Goal: Task Accomplishment & Management: Manage account settings

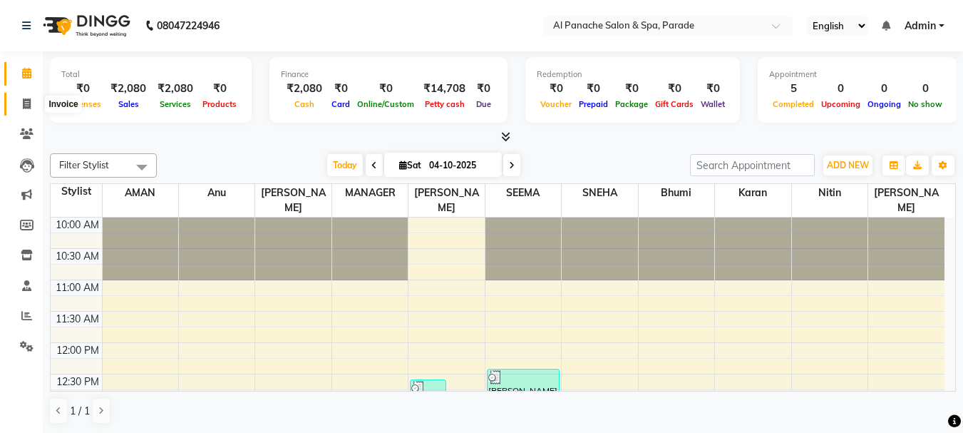
click at [29, 104] on icon at bounding box center [27, 103] width 8 height 11
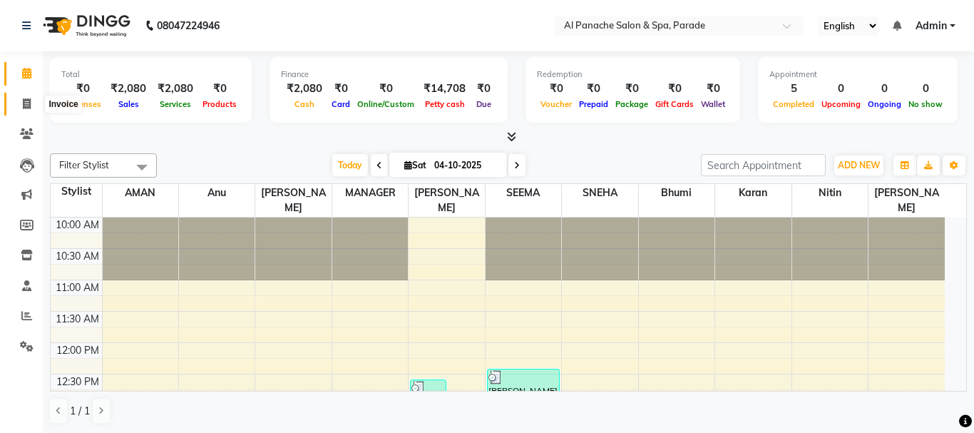
select select "service"
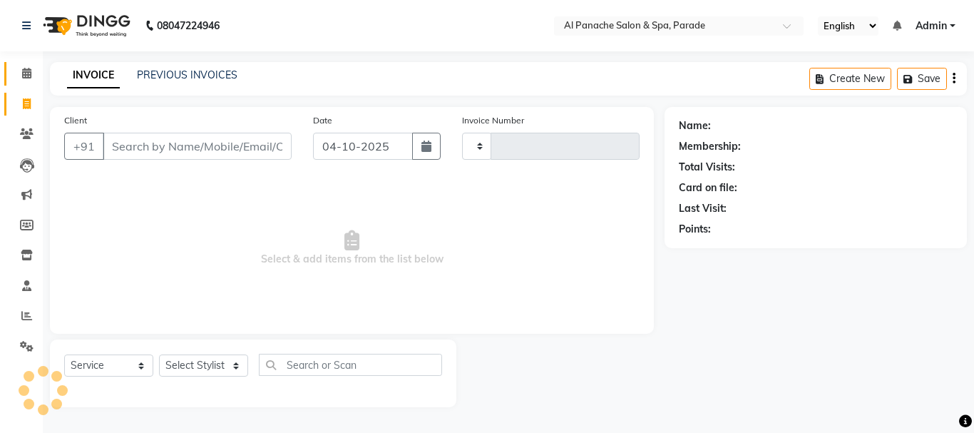
type input "1536"
select select "463"
click at [27, 73] on icon at bounding box center [26, 73] width 9 height 11
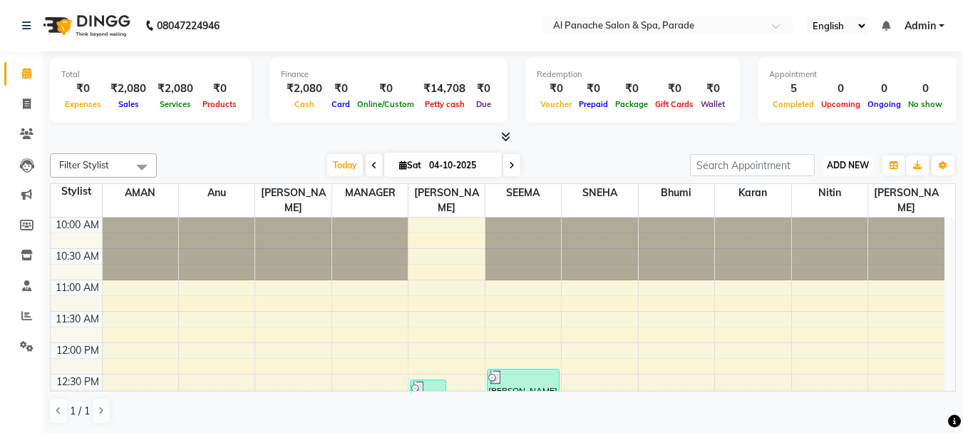
click at [836, 157] on button "ADD NEW Toggle Dropdown" at bounding box center [848, 165] width 49 height 20
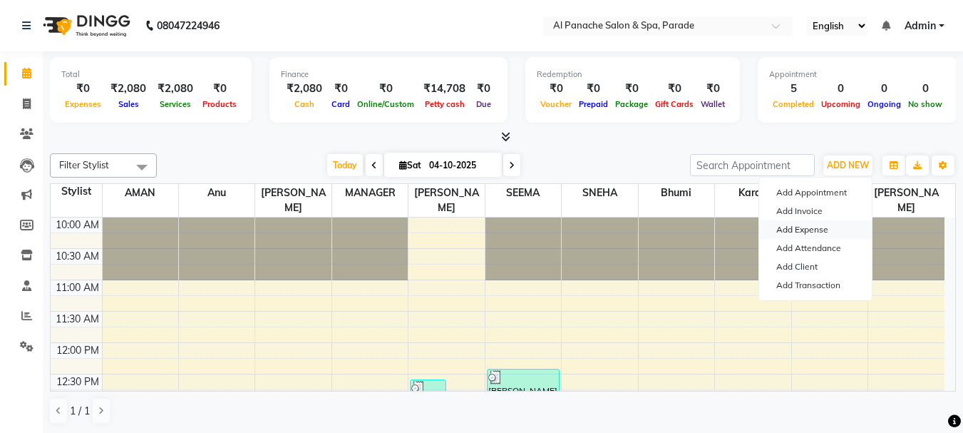
click at [814, 230] on link "Add Expense" at bounding box center [815, 229] width 113 height 19
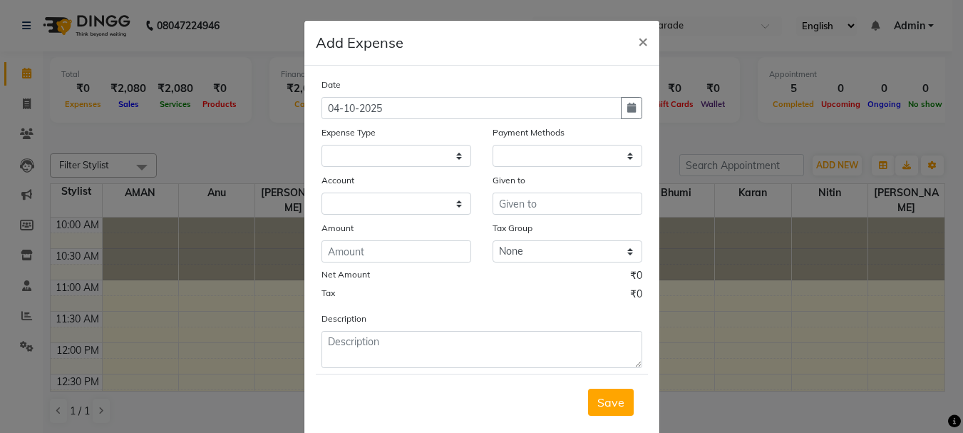
select select
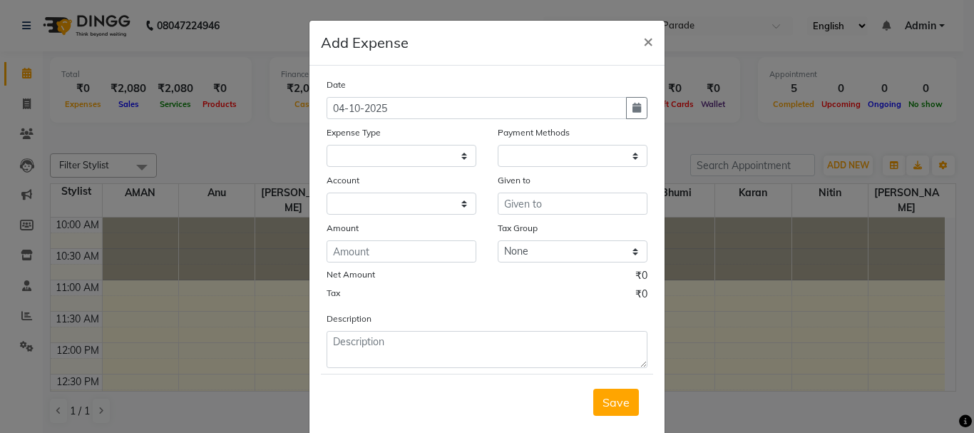
select select "1"
select select "2323"
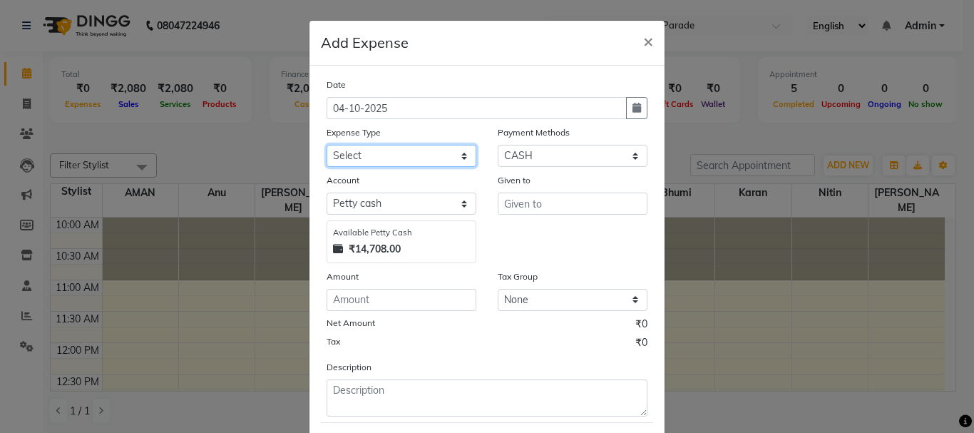
click at [411, 155] on select "Select Advance Salary Bank charges Car maintenance Cash transfer to bank Cash t…" at bounding box center [402, 156] width 150 height 22
select select "14026"
click at [327, 145] on select "Select Advance Salary Bank charges Car maintenance Cash transfer to bank Cash t…" at bounding box center [402, 156] width 150 height 22
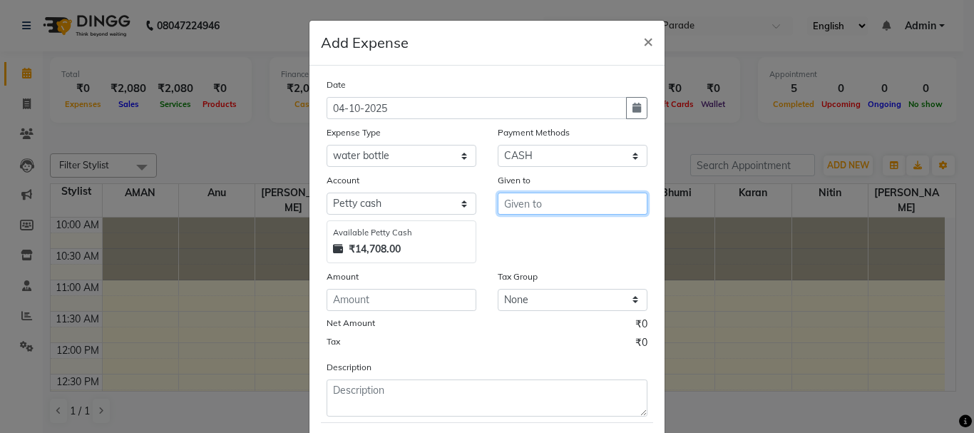
click at [529, 205] on input "text" at bounding box center [573, 204] width 150 height 22
type input "water bottle"
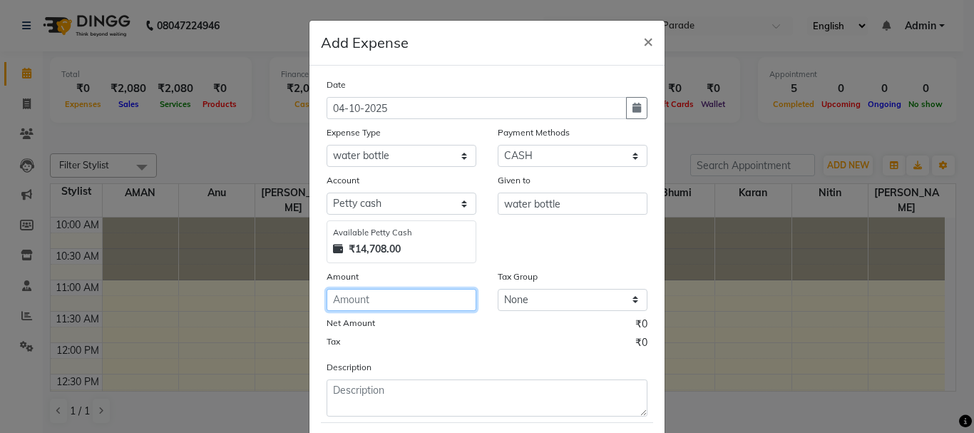
click at [361, 296] on input "number" at bounding box center [402, 300] width 150 height 22
type input "450"
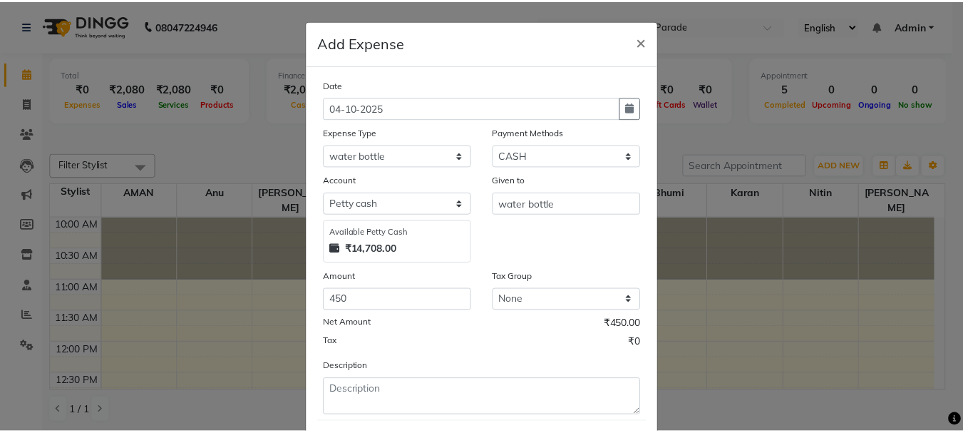
scroll to position [78, 0]
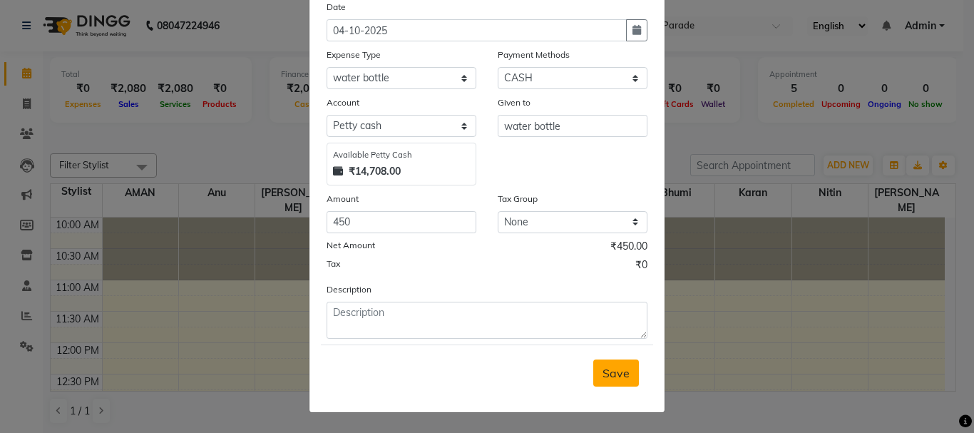
click at [595, 362] on button "Save" at bounding box center [616, 372] width 46 height 27
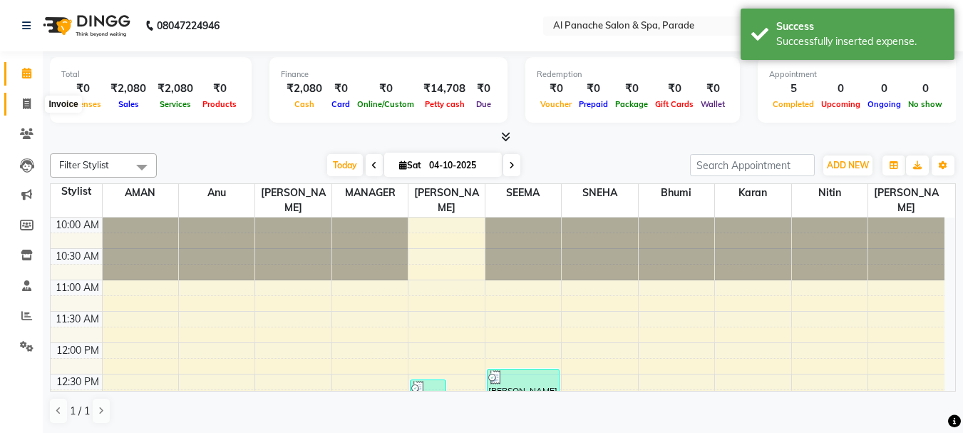
click at [14, 101] on span at bounding box center [26, 104] width 25 height 16
select select "service"
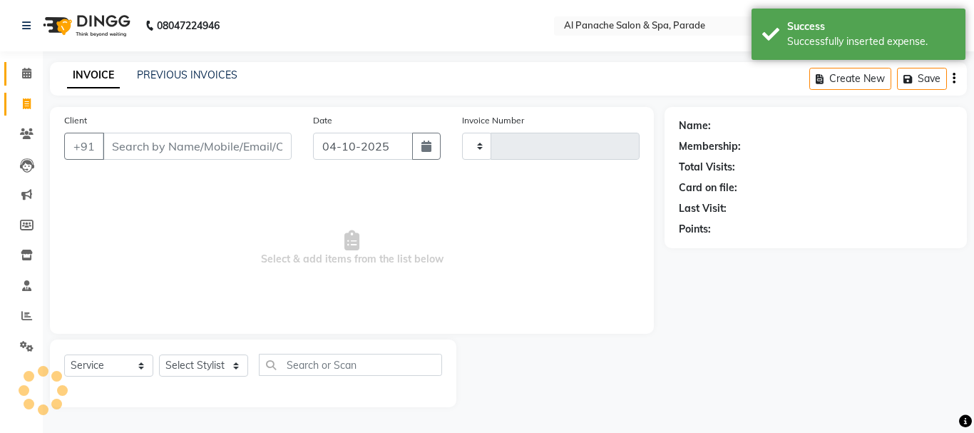
type input "1536"
select select "463"
click at [18, 74] on span at bounding box center [26, 74] width 25 height 16
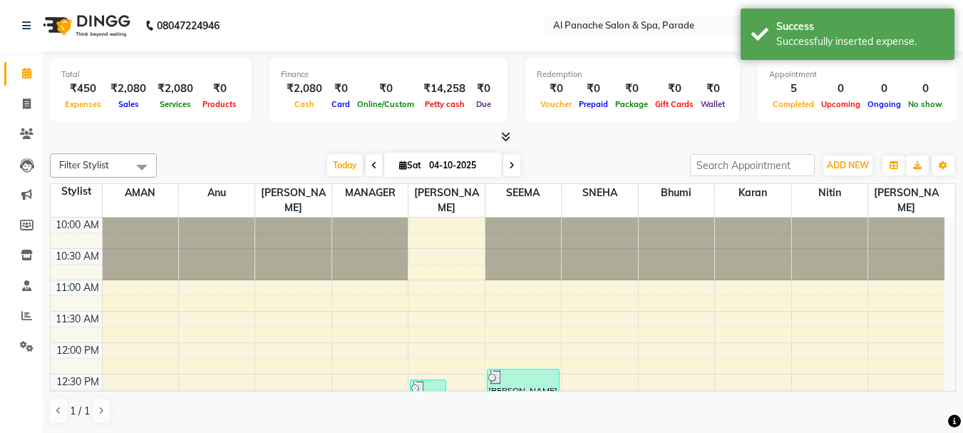
scroll to position [252, 0]
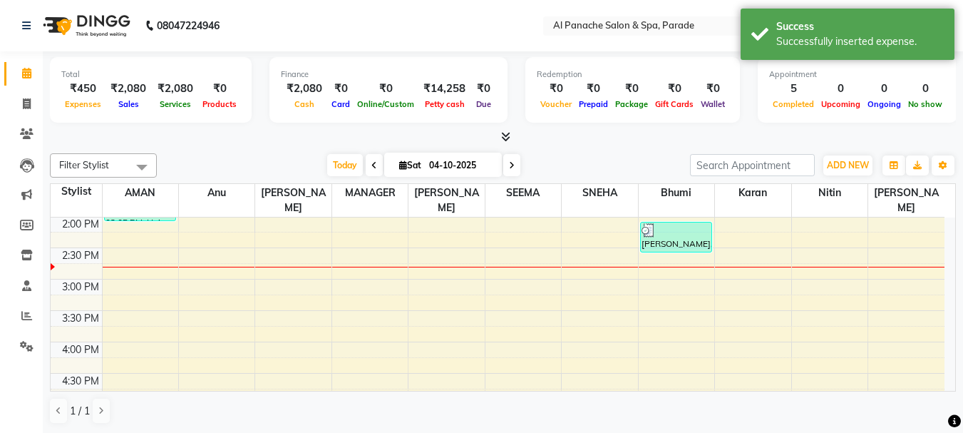
click at [505, 134] on icon at bounding box center [505, 136] width 9 height 11
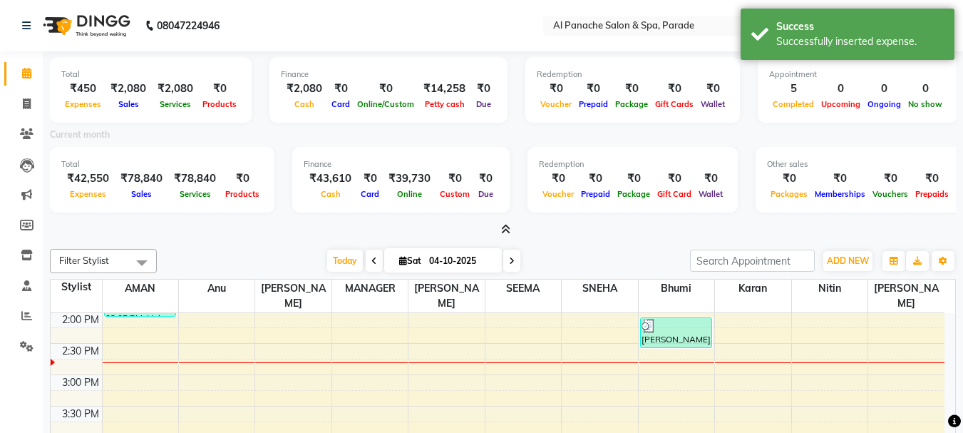
click at [506, 230] on icon at bounding box center [505, 229] width 9 height 11
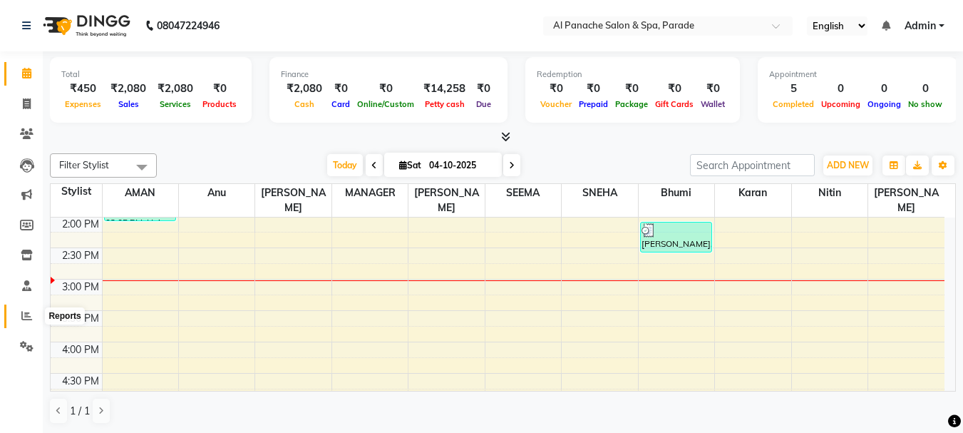
drag, startPoint x: 506, startPoint y: 230, endPoint x: 21, endPoint y: 312, distance: 491.2
click at [21, 312] on icon at bounding box center [26, 315] width 11 height 11
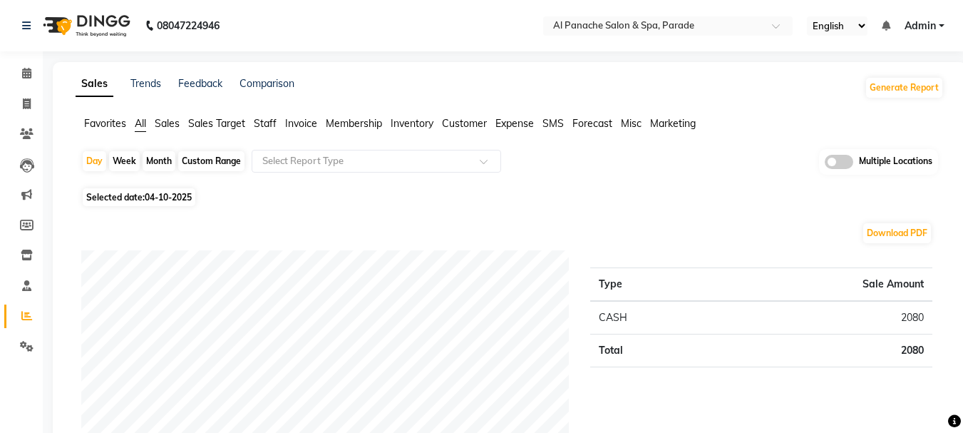
click at [160, 158] on div "Month" at bounding box center [159, 161] width 33 height 20
select select "10"
select select "2025"
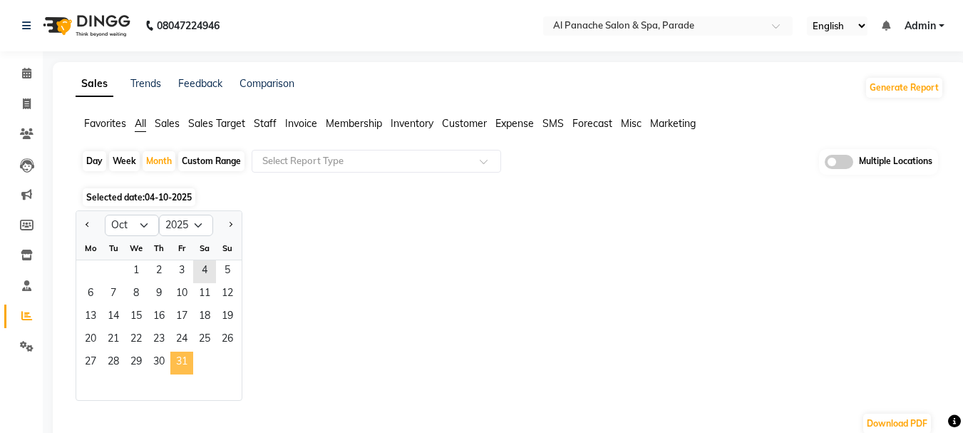
click at [173, 367] on span "31" at bounding box center [181, 363] width 23 height 23
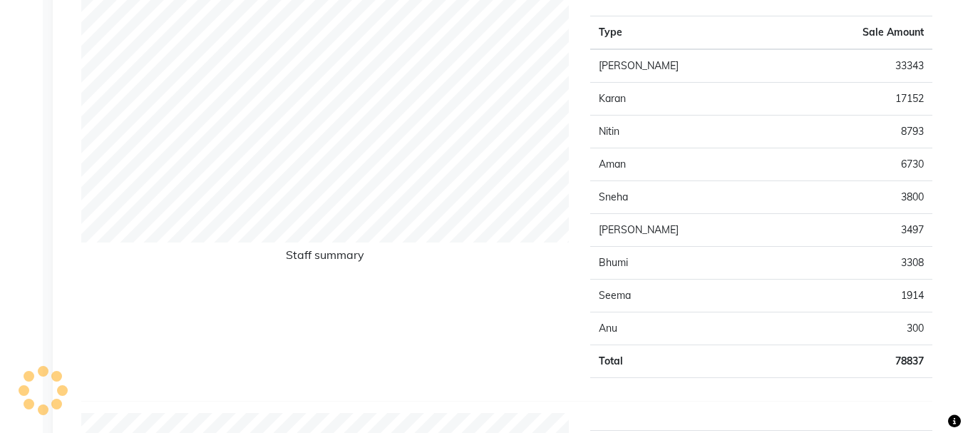
scroll to position [558, 0]
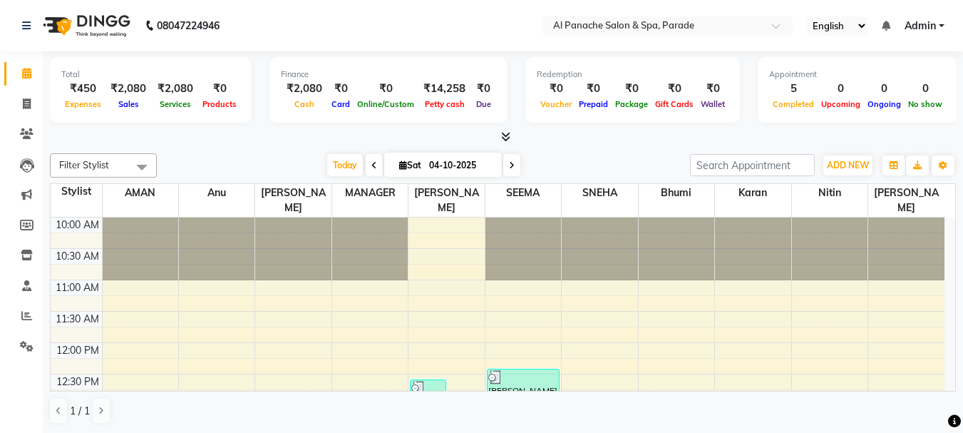
click at [508, 134] on icon at bounding box center [505, 136] width 9 height 11
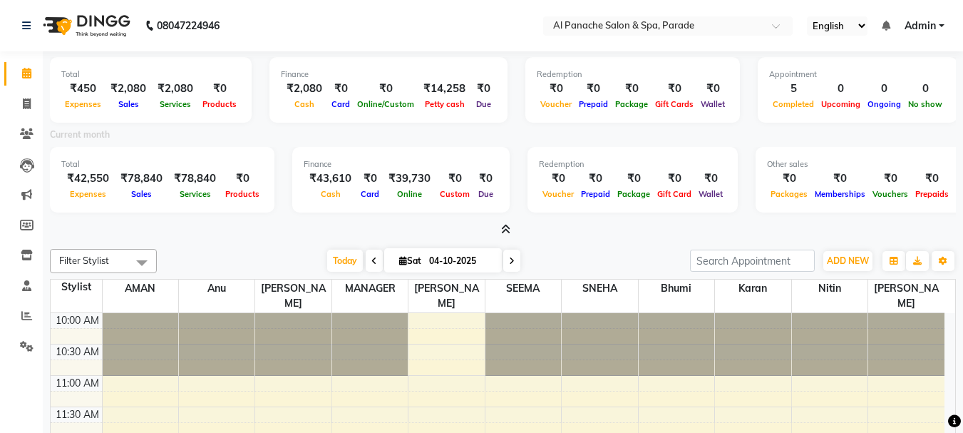
click at [501, 234] on icon at bounding box center [505, 229] width 9 height 11
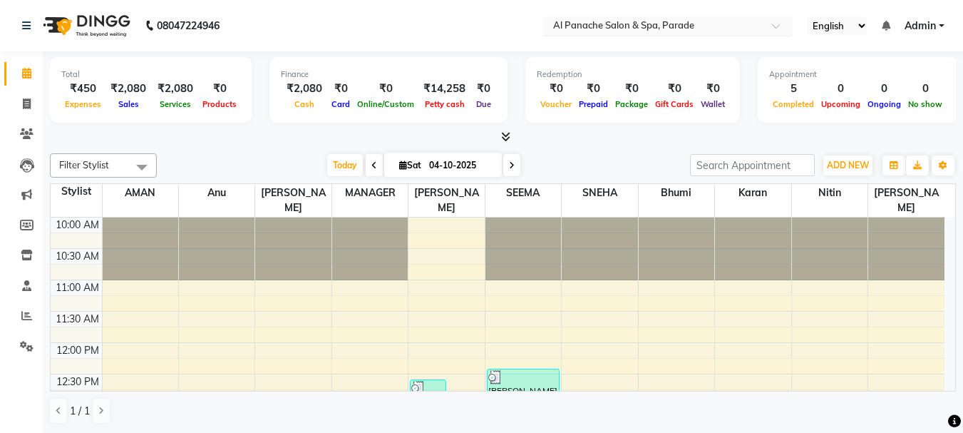
click at [782, 29] on span at bounding box center [781, 30] width 18 height 14
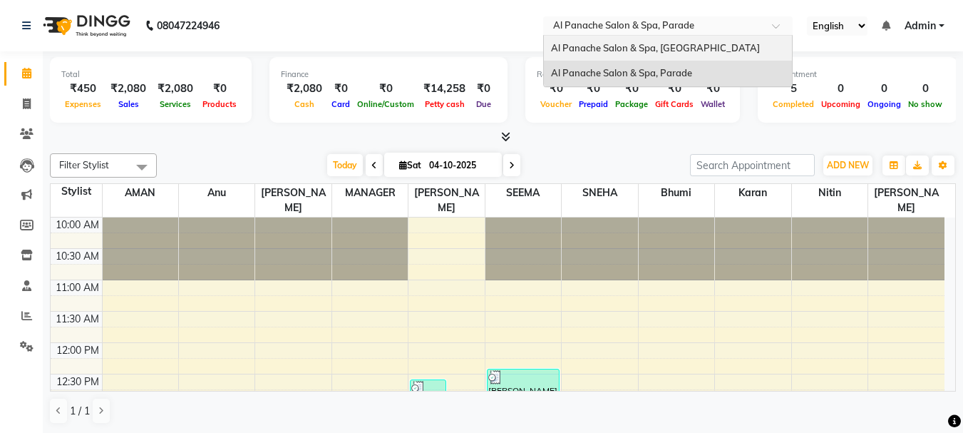
click at [746, 54] on div "Al Panache Salon & Spa, [GEOGRAPHIC_DATA]" at bounding box center [668, 49] width 248 height 26
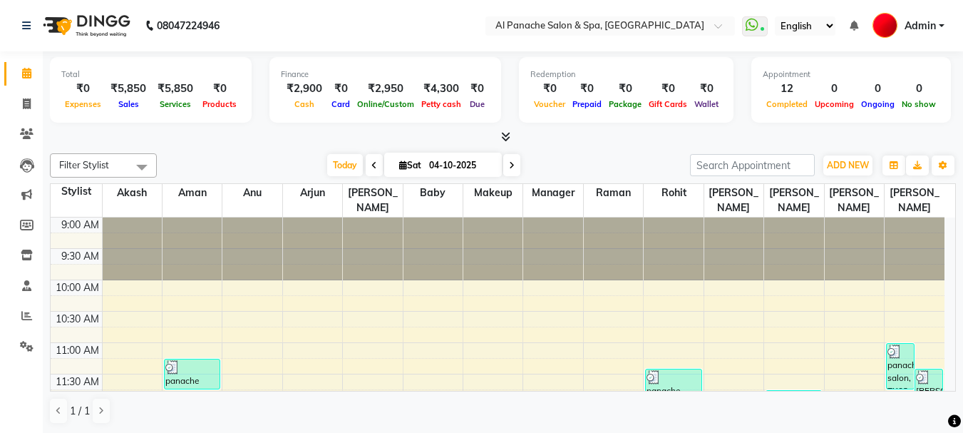
click at [508, 133] on icon at bounding box center [505, 136] width 9 height 11
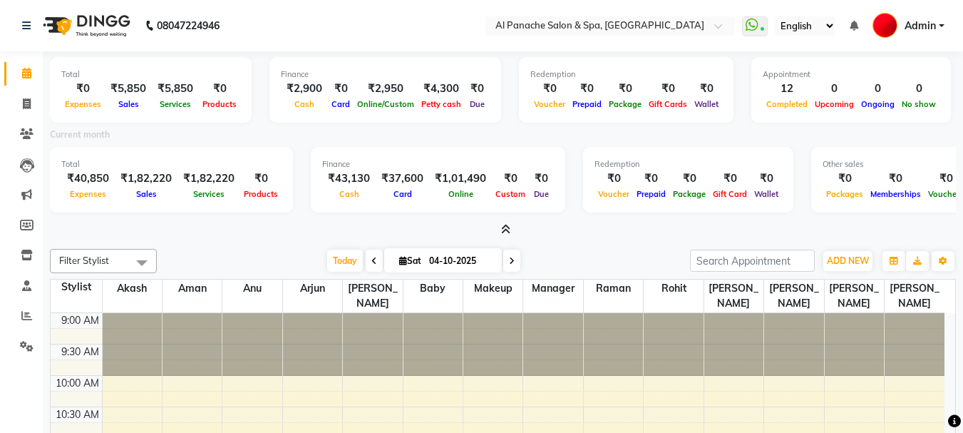
click at [506, 225] on icon at bounding box center [505, 229] width 9 height 11
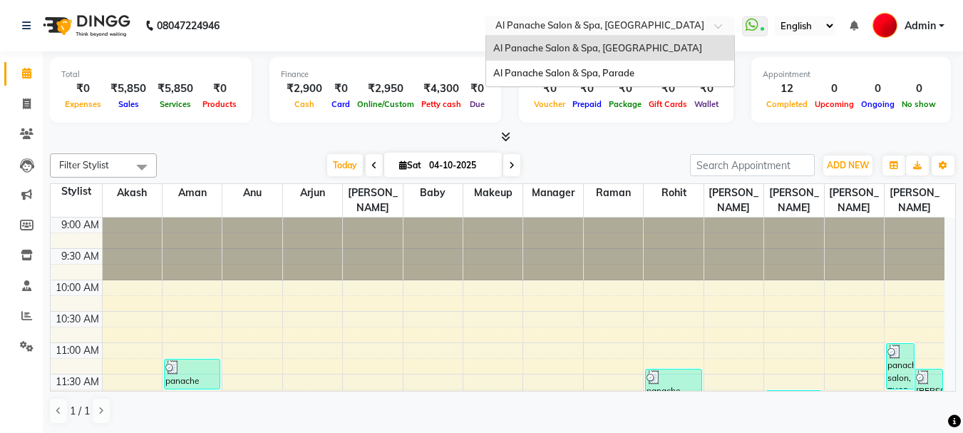
click at [719, 28] on span at bounding box center [724, 30] width 18 height 14
click at [694, 71] on div "Al Panache Salon & Spa, Parade" at bounding box center [610, 74] width 248 height 26
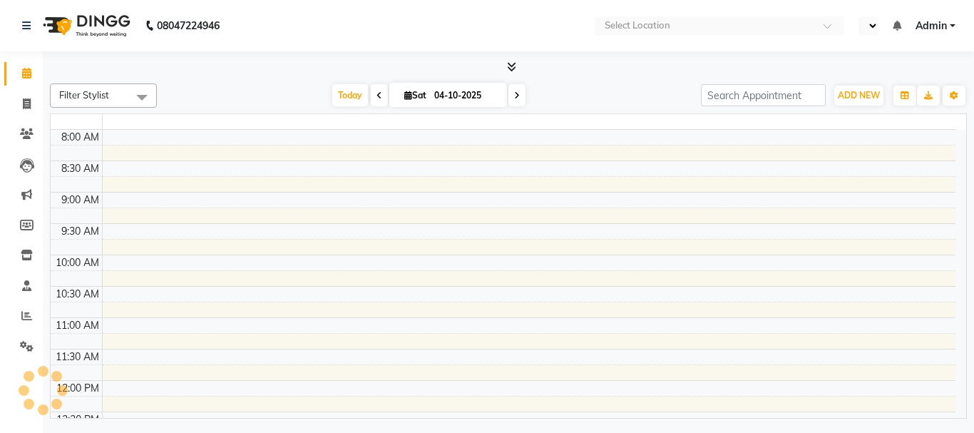
select select "en"
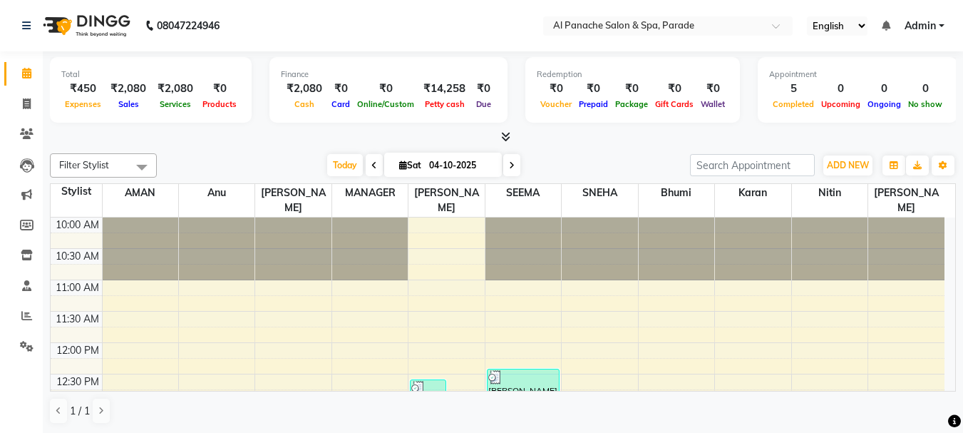
click at [694, 71] on div "Redemption" at bounding box center [633, 74] width 192 height 12
click at [31, 93] on link "Invoice" at bounding box center [21, 105] width 34 height 24
select select "service"
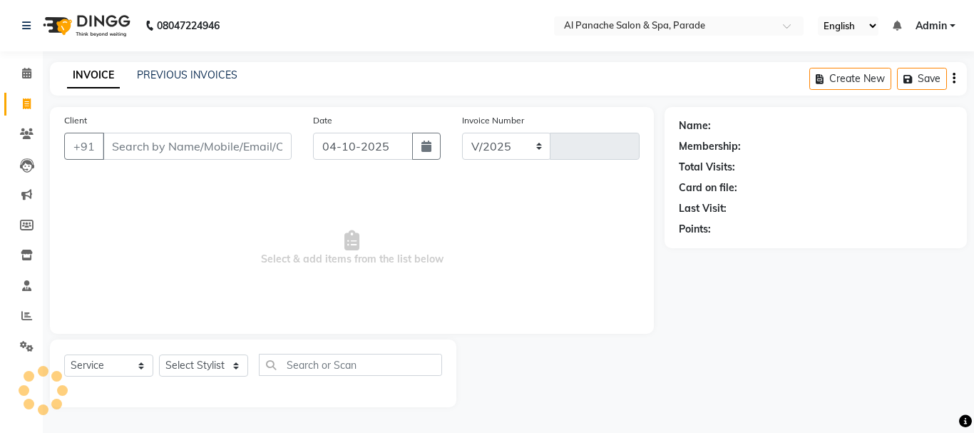
select select "463"
type input "1536"
click at [138, 143] on input "Client" at bounding box center [197, 146] width 189 height 27
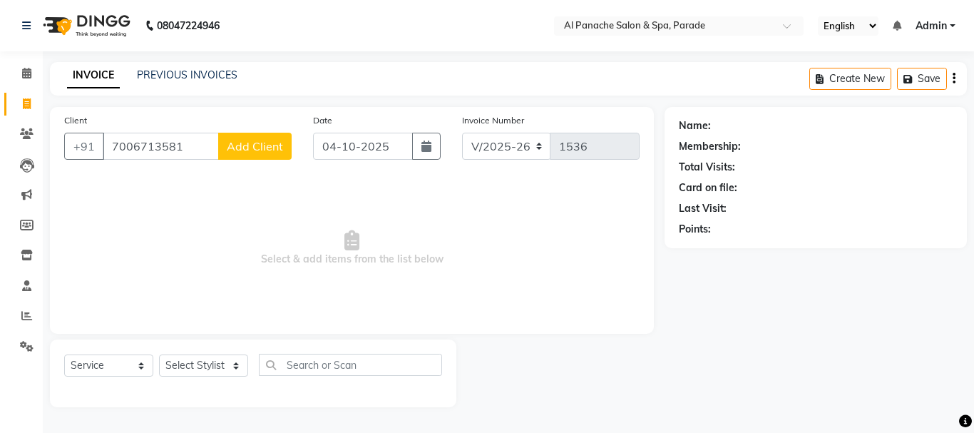
type input "7006713581"
click at [272, 141] on span "Add Client" at bounding box center [255, 146] width 56 height 14
select select "15"
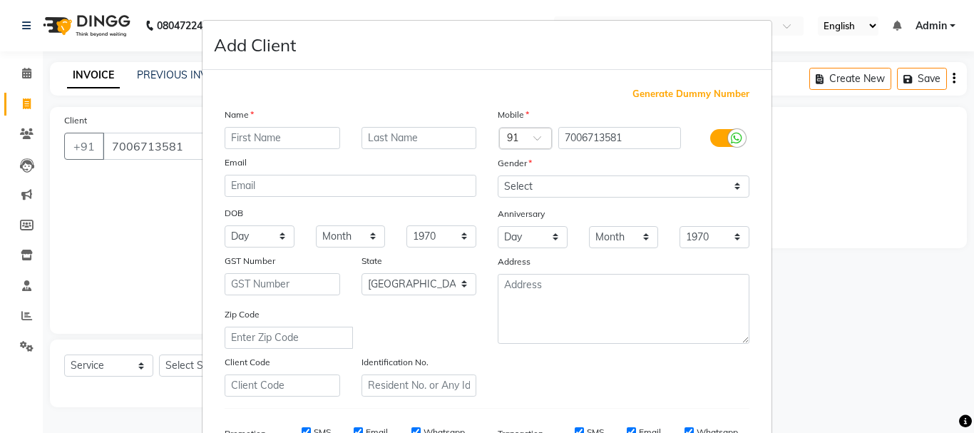
click at [270, 141] on input "text" at bounding box center [283, 138] width 116 height 22
type input "Triveni"
click at [385, 130] on input "text" at bounding box center [420, 138] width 116 height 22
type input "Mam"
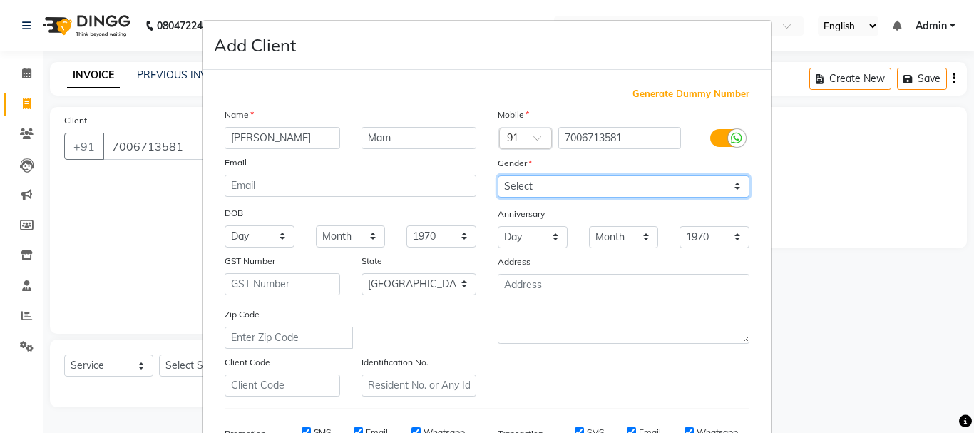
click at [525, 175] on select "Select Male Female Other Prefer Not To Say" at bounding box center [624, 186] width 252 height 22
select select "female"
click at [498, 175] on select "Select Male Female Other Prefer Not To Say" at bounding box center [624, 186] width 252 height 22
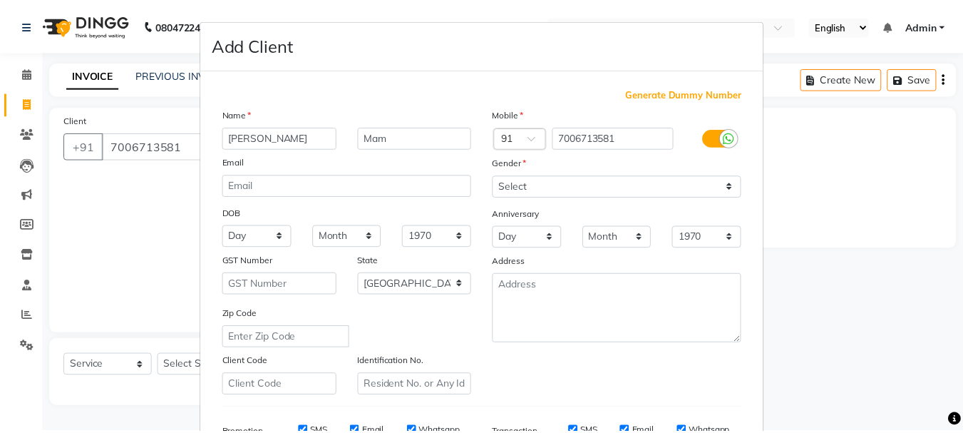
scroll to position [225, 0]
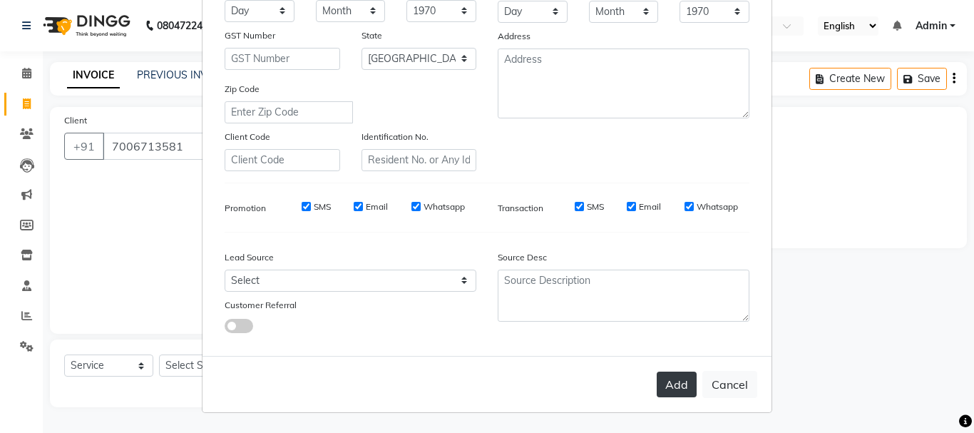
click at [667, 377] on button "Add" at bounding box center [677, 385] width 40 height 26
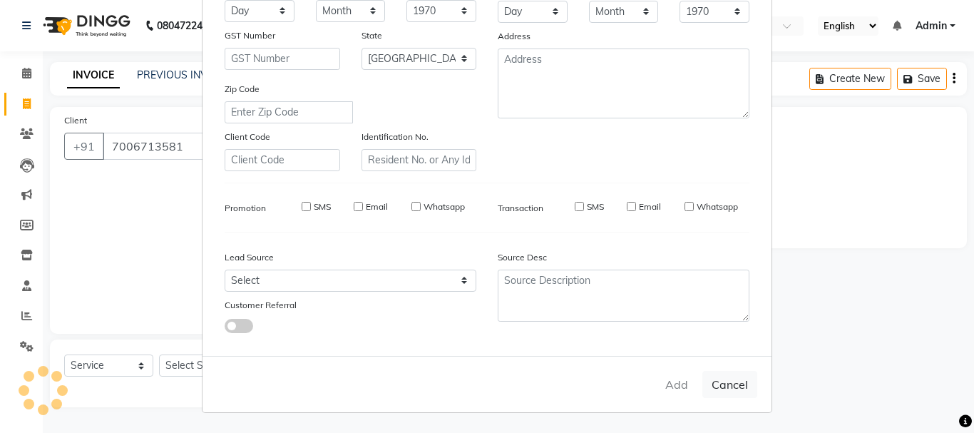
select select
select select "null"
select select
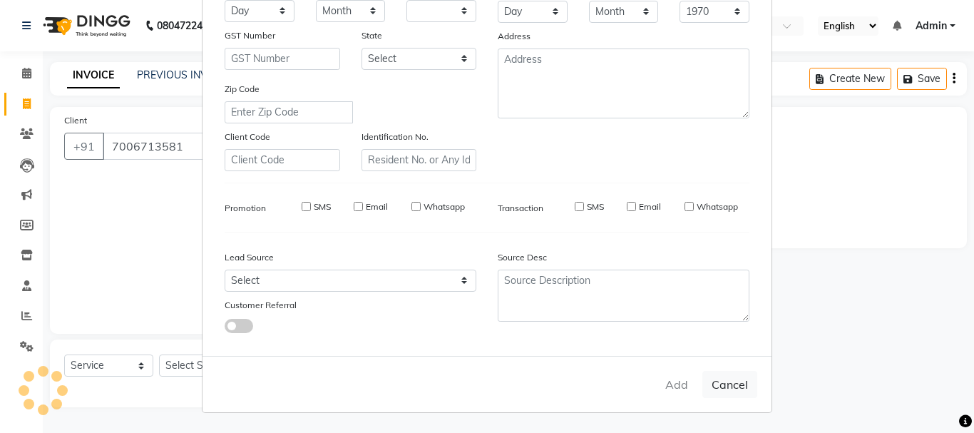
select select
checkbox input "false"
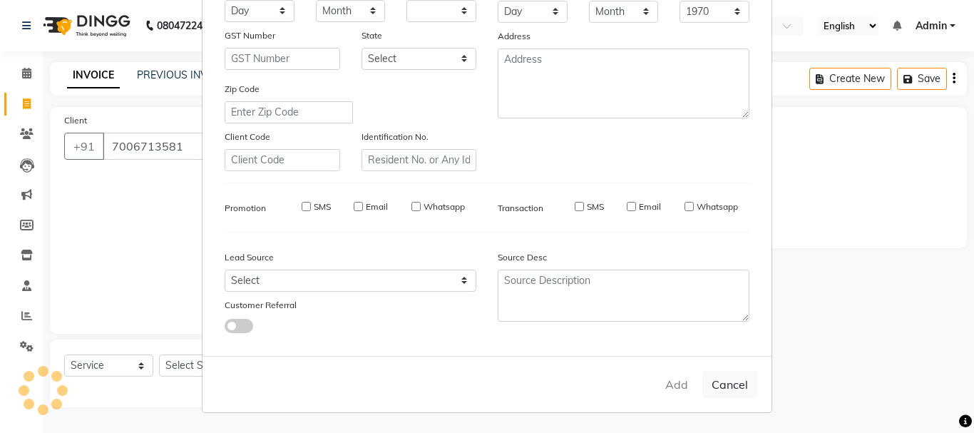
checkbox input "false"
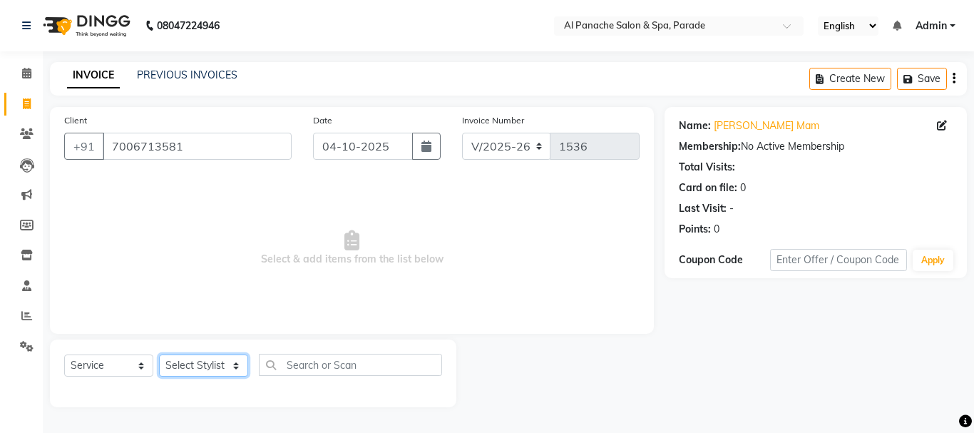
click at [190, 368] on select "Select Stylist AMAN Anu Bhumi Karan Komal MANAGER Nitin RAJVEER SEEMA SNEHA Sun…" at bounding box center [203, 365] width 89 height 22
select select "48206"
click at [159, 354] on select "Select Stylist AMAN Anu Bhumi Karan Komal MANAGER Nitin RAJVEER SEEMA SNEHA Sun…" at bounding box center [203, 365] width 89 height 22
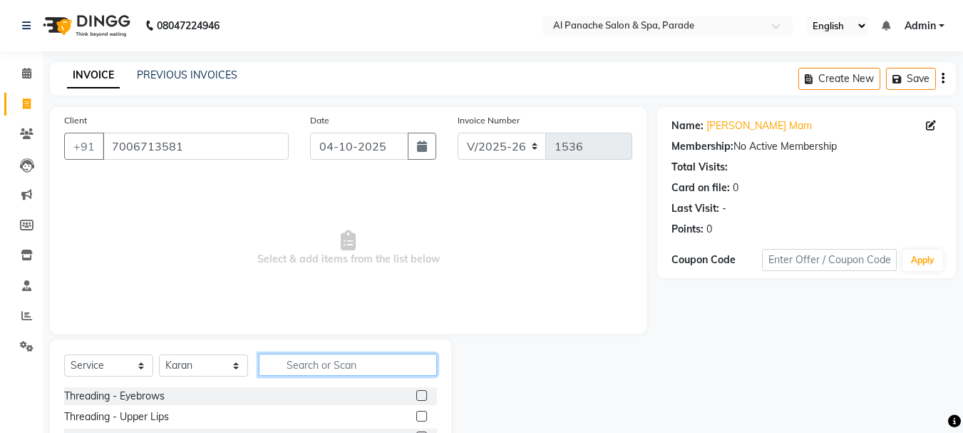
click at [323, 361] on input "text" at bounding box center [348, 365] width 178 height 22
type input "nano"
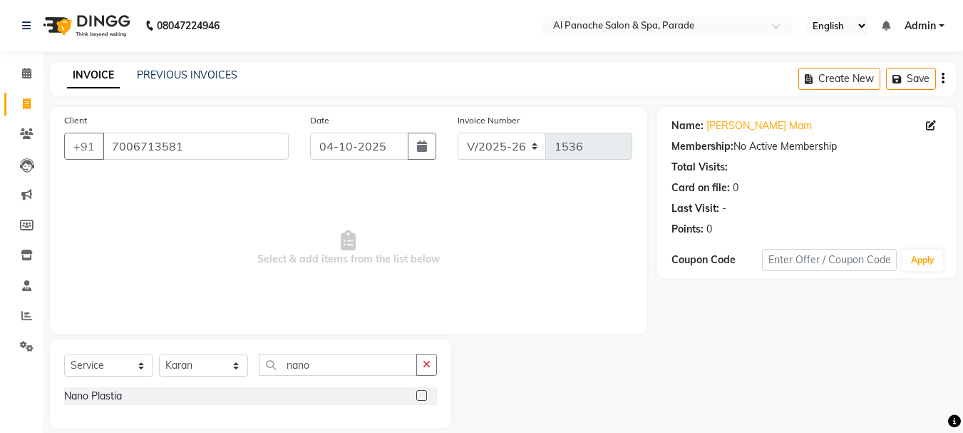
click at [424, 392] on label at bounding box center [421, 395] width 11 height 11
click at [424, 392] on input "checkbox" at bounding box center [420, 395] width 9 height 9
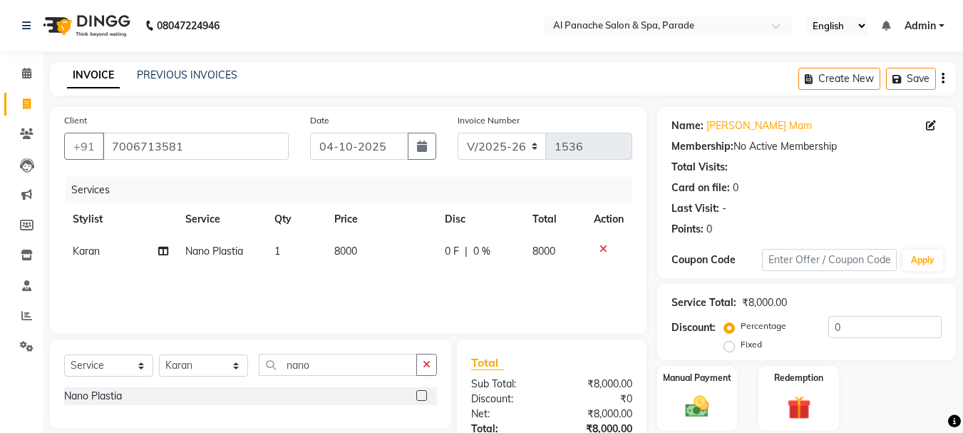
checkbox input "false"
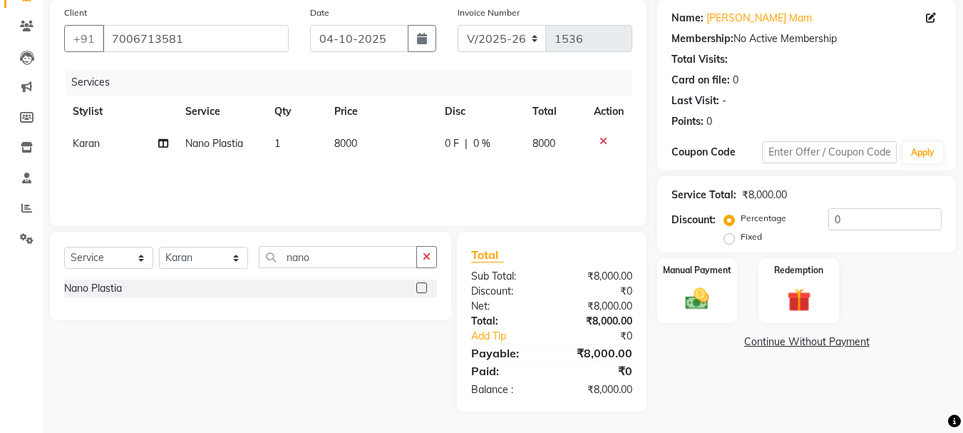
click at [741, 240] on label "Fixed" at bounding box center [751, 236] width 21 height 13
click at [728, 240] on input "Fixed" at bounding box center [732, 237] width 10 height 10
radio input "true"
click at [847, 220] on input "number" at bounding box center [885, 219] width 113 height 22
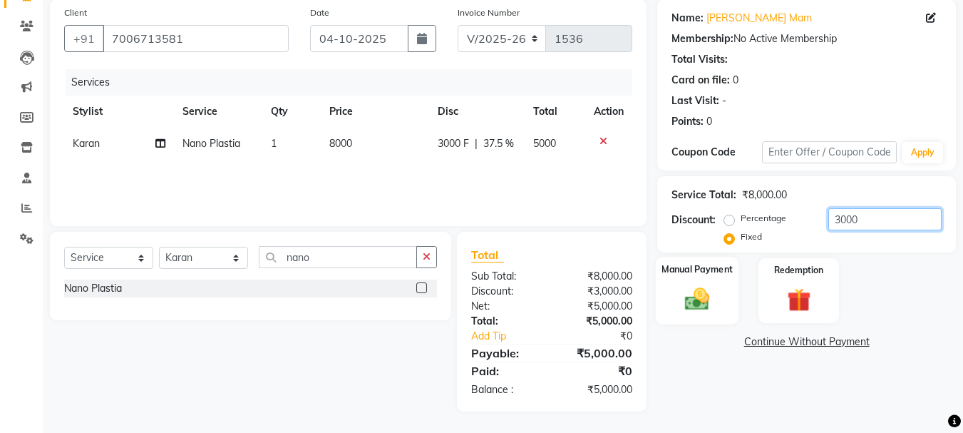
type input "3000"
click at [731, 272] on label "Manual Payment" at bounding box center [697, 269] width 71 height 14
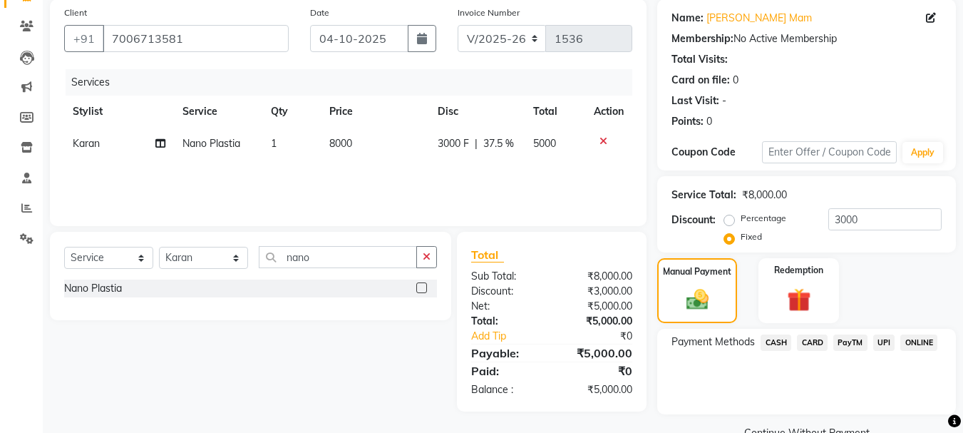
click at [841, 344] on span "PayTM" at bounding box center [851, 342] width 34 height 16
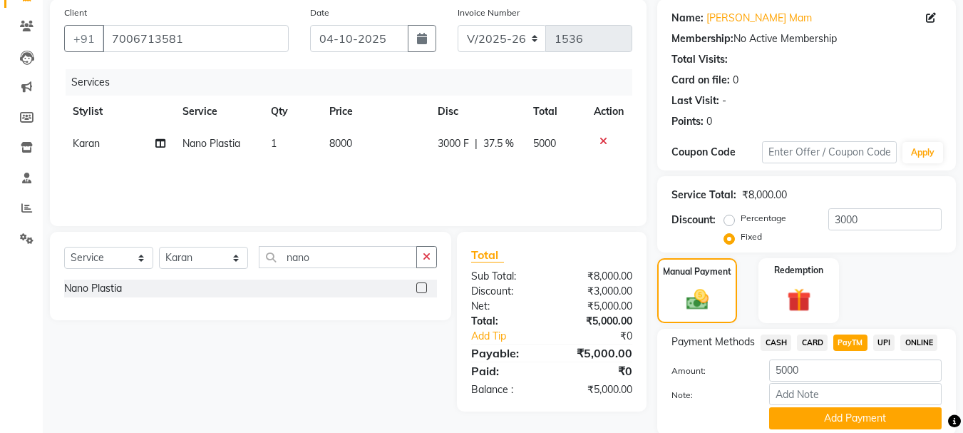
scroll to position [160, 0]
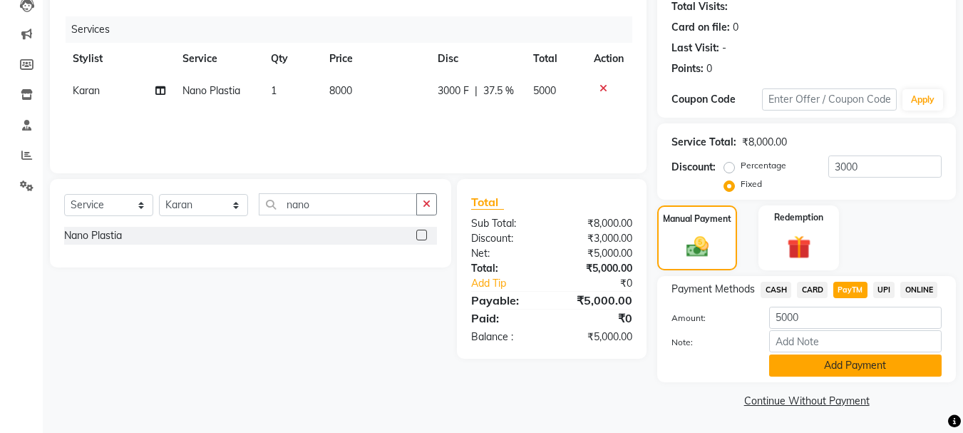
click at [861, 364] on button "Add Payment" at bounding box center [855, 365] width 173 height 22
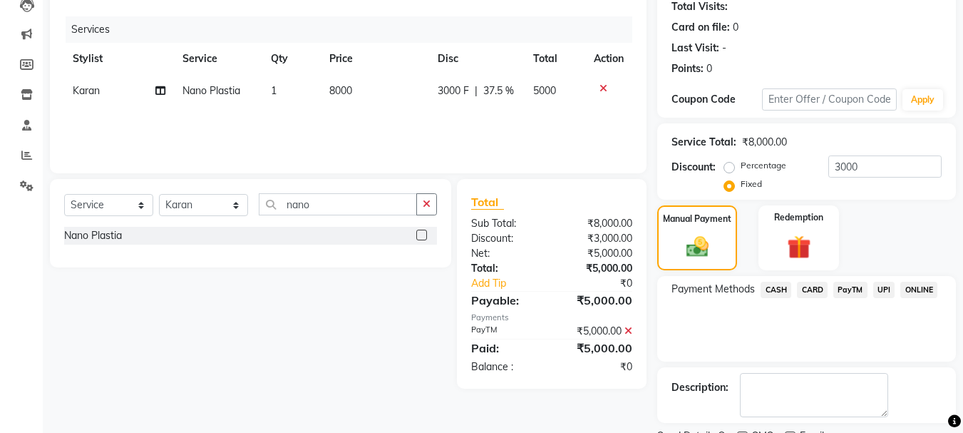
scroll to position [220, 0]
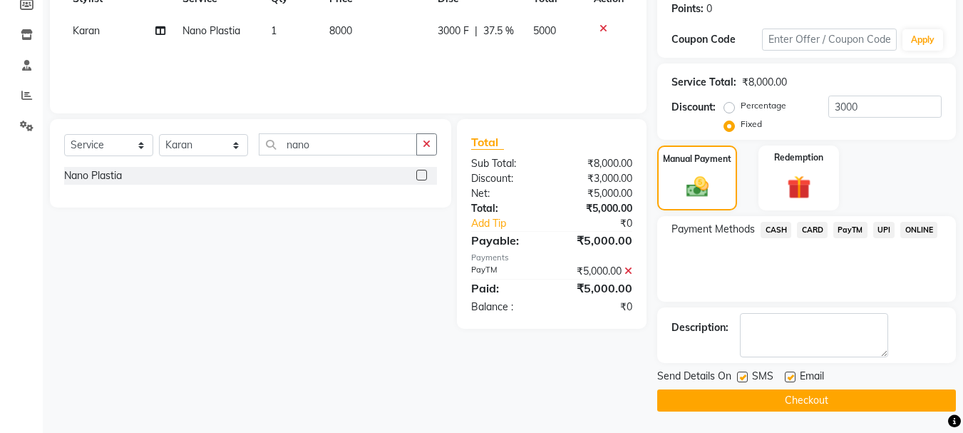
click at [719, 401] on button "Checkout" at bounding box center [806, 400] width 299 height 22
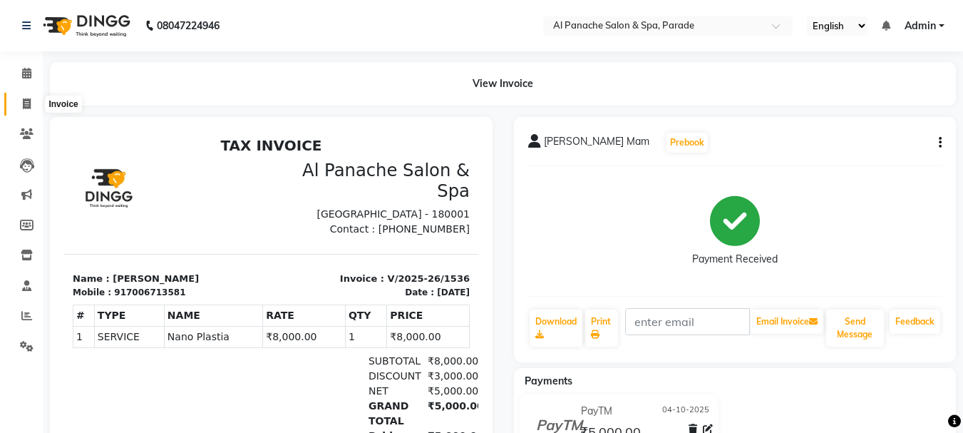
drag, startPoint x: 719, startPoint y: 401, endPoint x: 21, endPoint y: 97, distance: 761.3
click at [21, 97] on span at bounding box center [26, 104] width 25 height 16
select select "service"
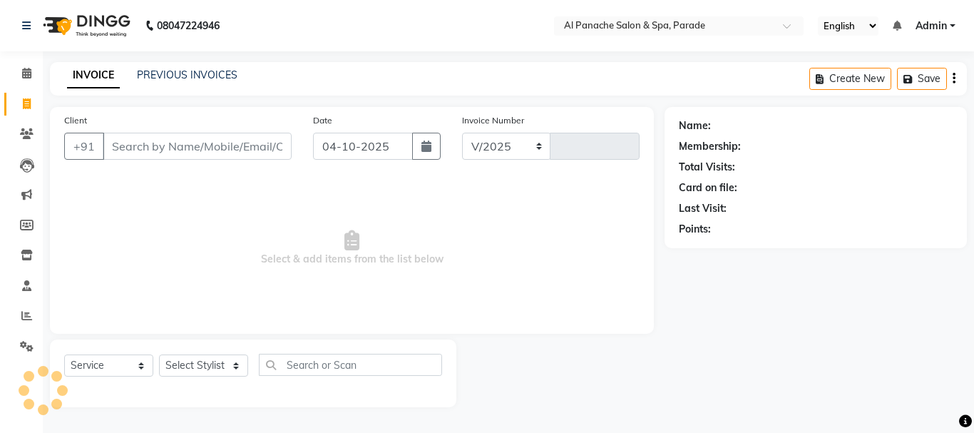
select select "463"
type input "1537"
click at [19, 74] on span at bounding box center [26, 74] width 25 height 16
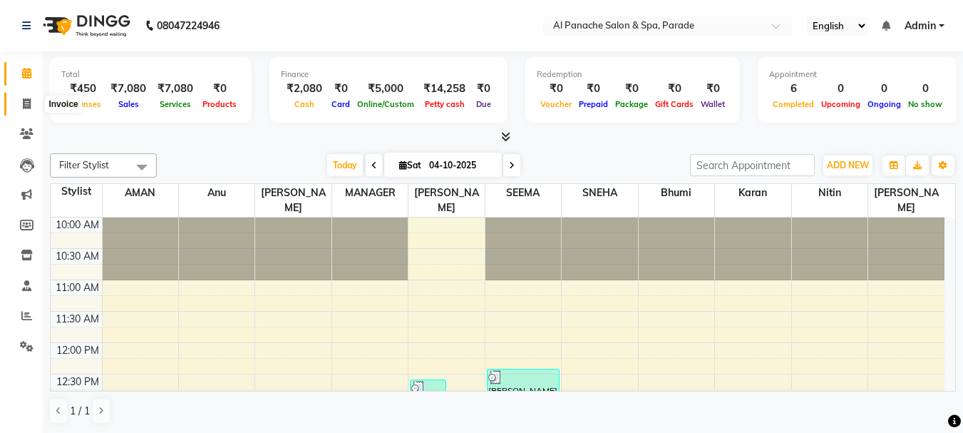
click at [21, 100] on span at bounding box center [26, 104] width 25 height 16
select select "service"
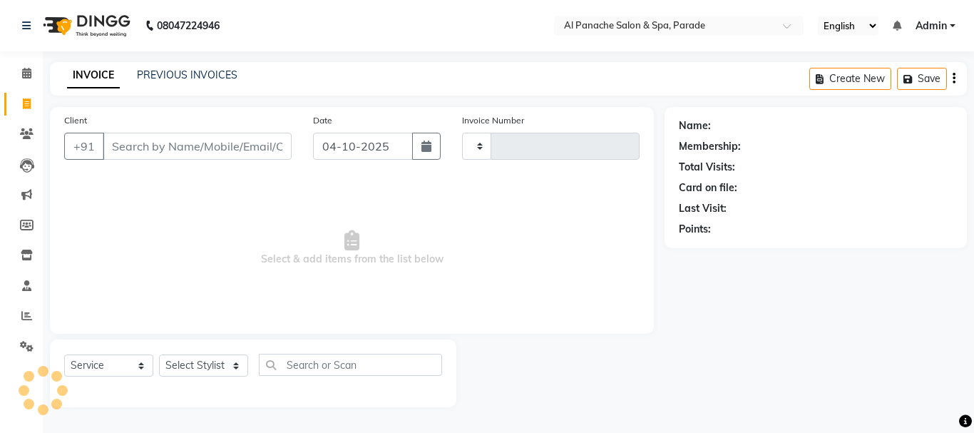
type input "1537"
select select "463"
click at [156, 139] on input "Client" at bounding box center [197, 146] width 189 height 27
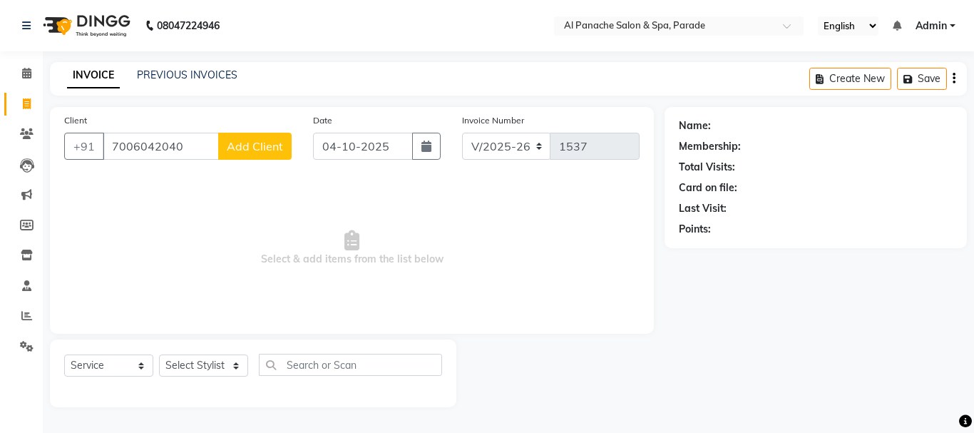
type input "7006042040"
click at [247, 145] on span "Add Client" at bounding box center [255, 146] width 56 height 14
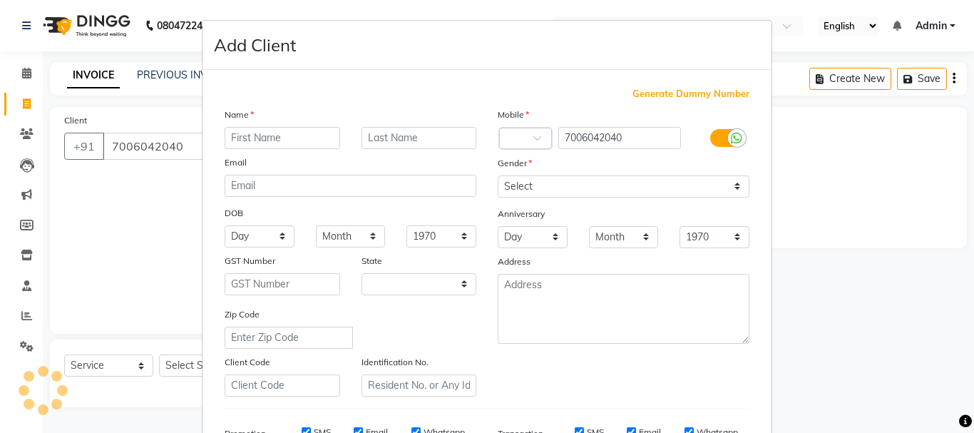
select select "15"
type input "Sapna"
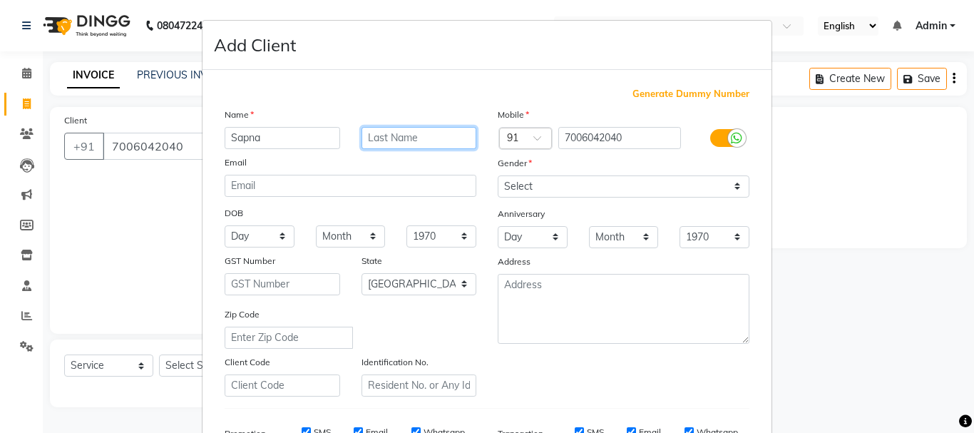
click at [401, 134] on input "text" at bounding box center [420, 138] width 116 height 22
type input "Mam"
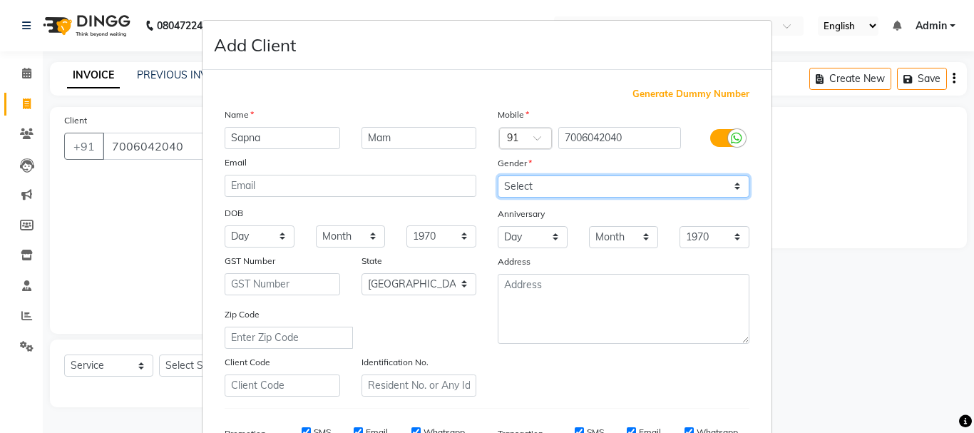
click at [537, 178] on select "Select Male Female Other Prefer Not To Say" at bounding box center [624, 186] width 252 height 22
select select "female"
click at [498, 175] on select "Select Male Female Other Prefer Not To Say" at bounding box center [624, 186] width 252 height 22
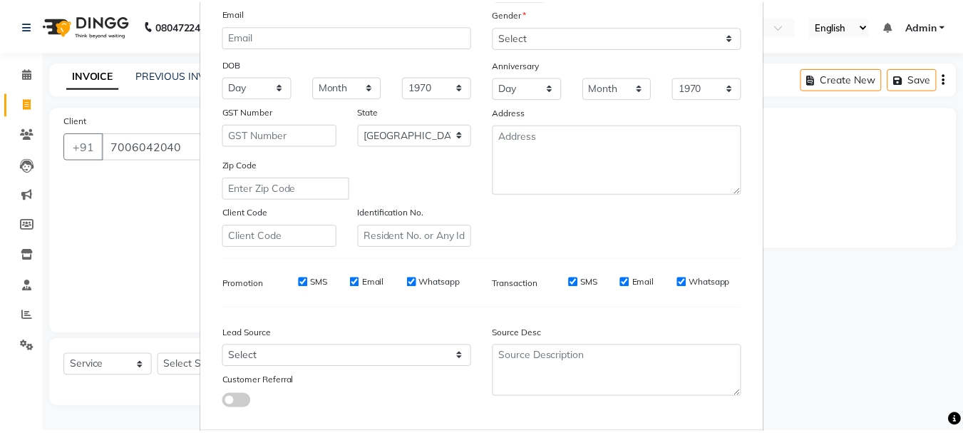
scroll to position [217, 0]
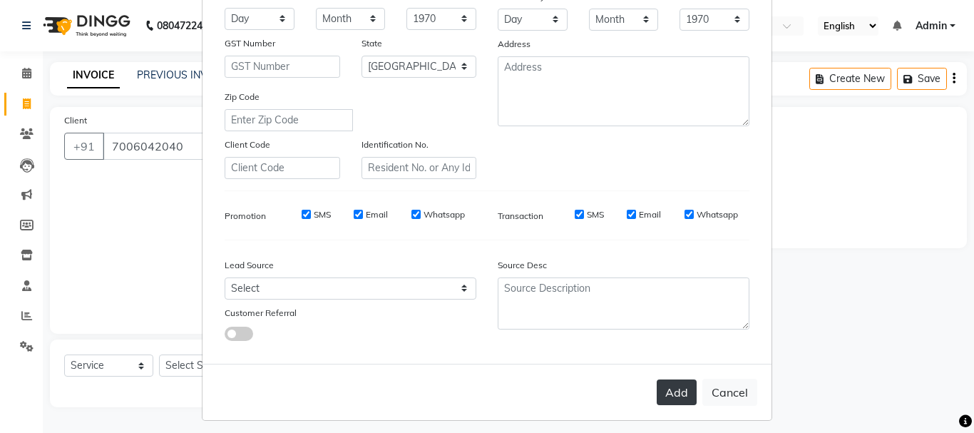
click at [675, 398] on button "Add" at bounding box center [677, 392] width 40 height 26
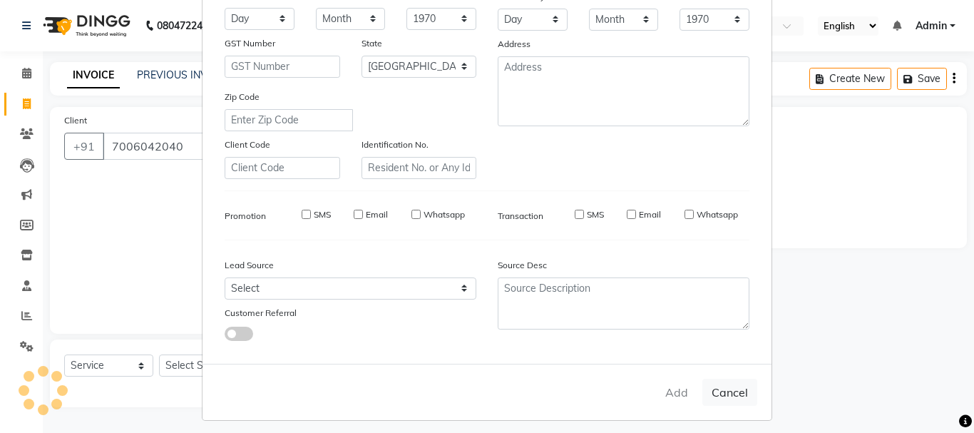
select select
select select "null"
select select
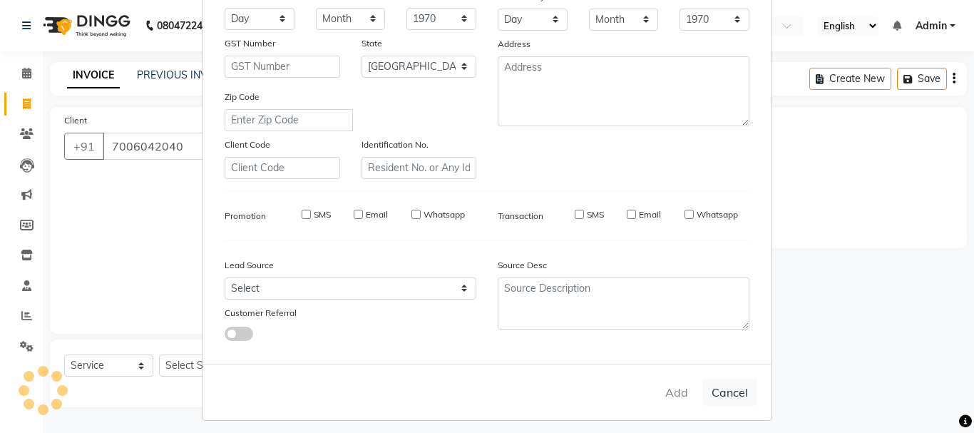
select select
checkbox input "false"
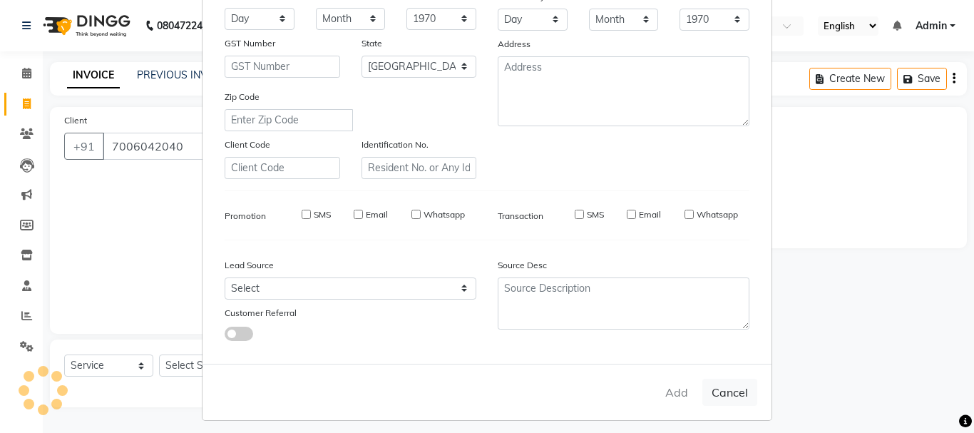
checkbox input "false"
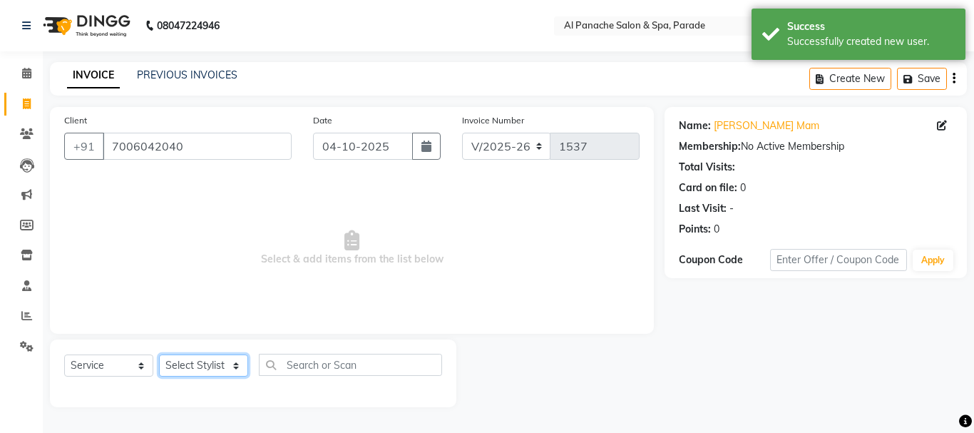
click at [207, 374] on select "Select Stylist AMAN Anu Bhumi Karan Komal MANAGER Nitin RAJVEER SEEMA SNEHA Sun…" at bounding box center [203, 365] width 89 height 22
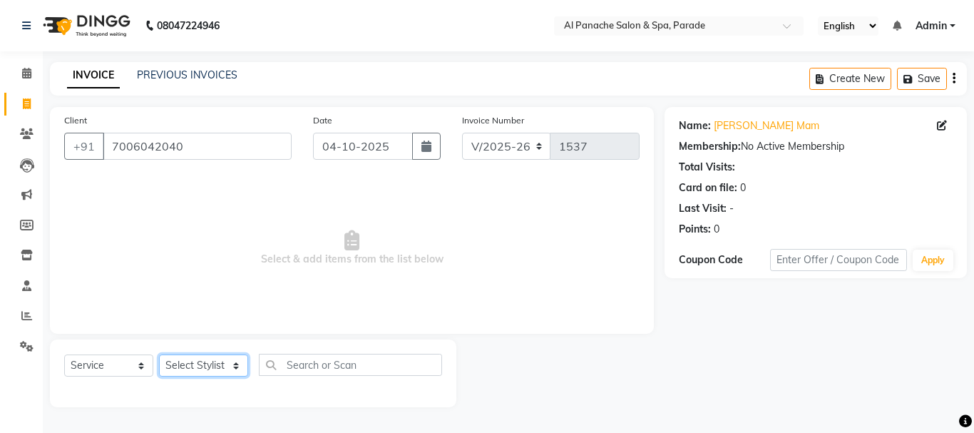
select select "6416"
click at [159, 354] on select "Select Stylist AMAN Anu Bhumi Karan Komal MANAGER Nitin RAJVEER SEEMA SNEHA Sun…" at bounding box center [203, 365] width 89 height 22
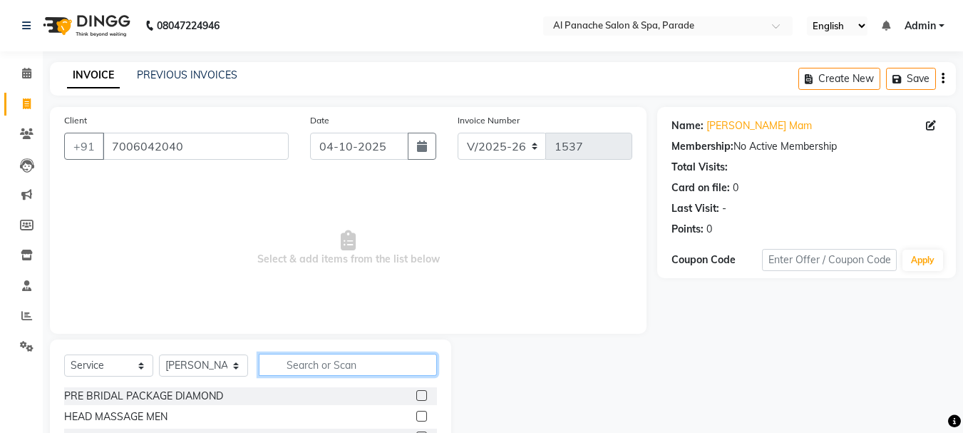
click at [357, 364] on input "text" at bounding box center [348, 365] width 178 height 22
type input "kera"
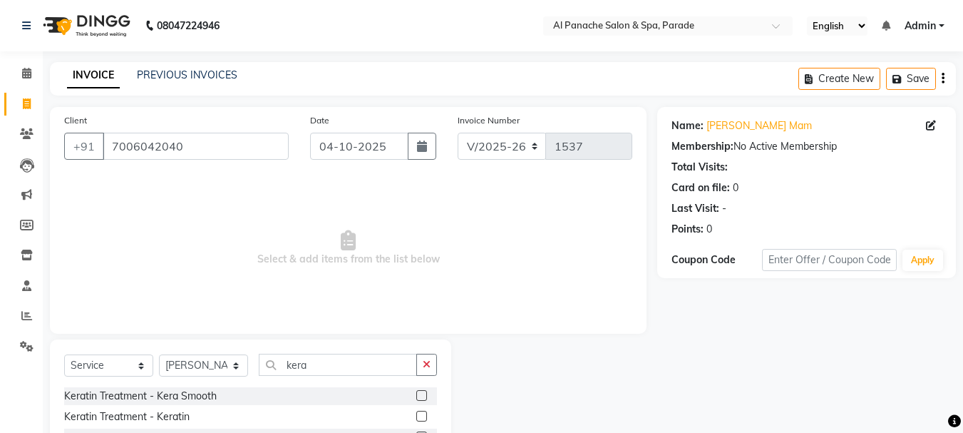
click at [416, 396] on label at bounding box center [421, 395] width 11 height 11
click at [416, 396] on input "checkbox" at bounding box center [420, 395] width 9 height 9
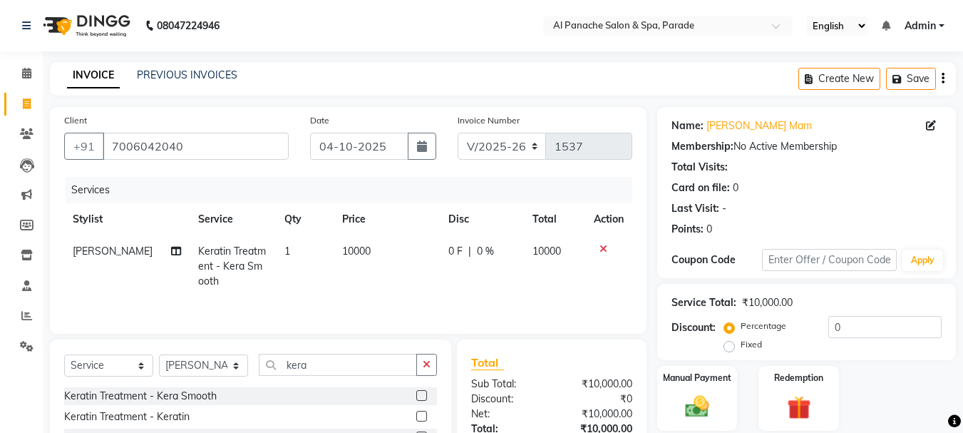
checkbox input "false"
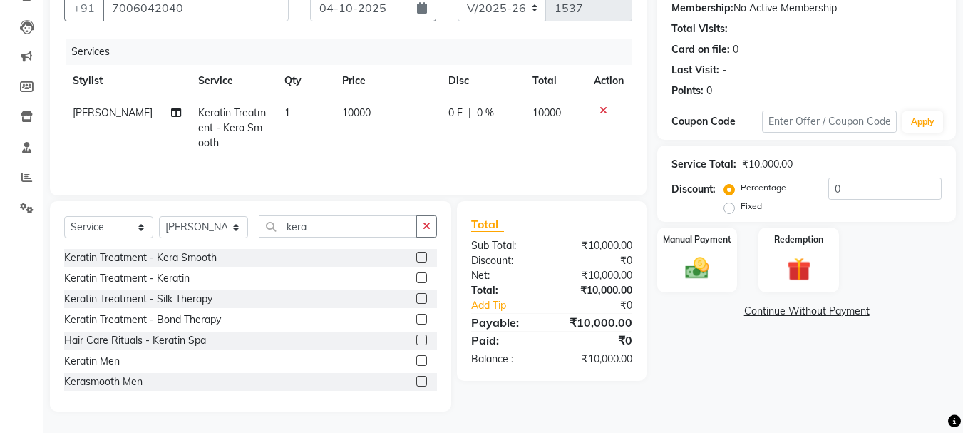
click at [741, 208] on label "Fixed" at bounding box center [751, 206] width 21 height 13
click at [730, 208] on input "Fixed" at bounding box center [732, 206] width 10 height 10
radio input "true"
click at [860, 180] on input "number" at bounding box center [885, 189] width 113 height 22
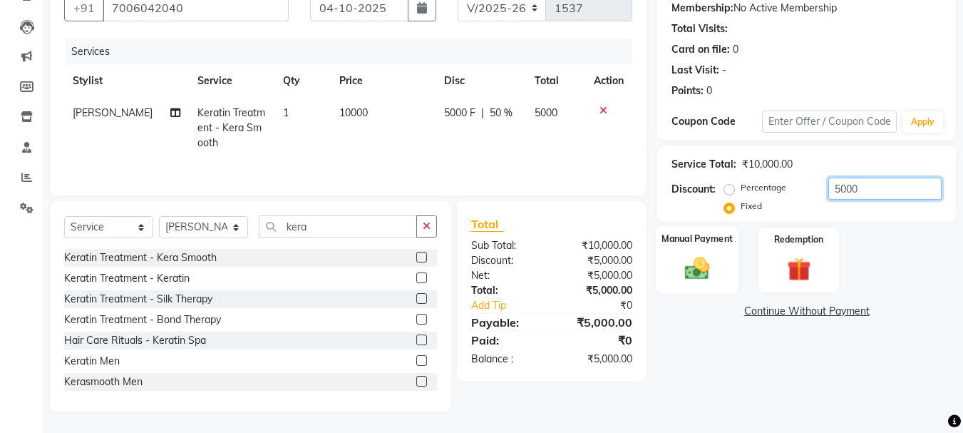
type input "5000"
click at [695, 257] on img at bounding box center [697, 268] width 40 height 29
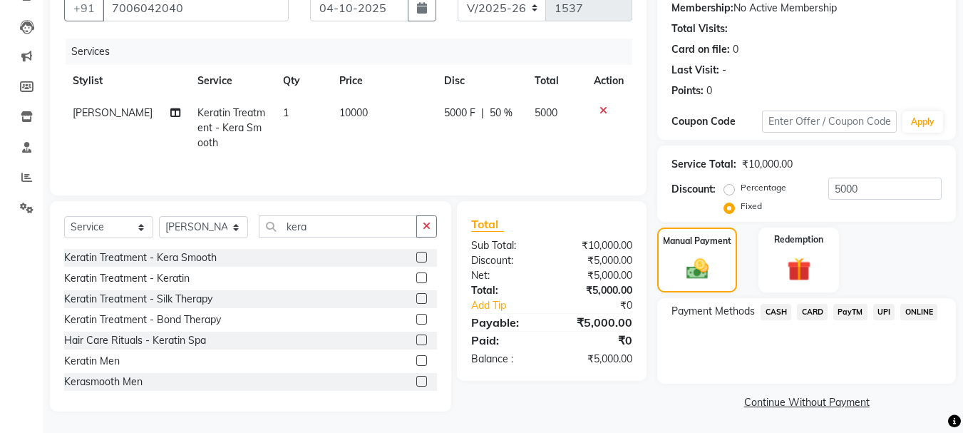
click at [849, 306] on span "PayTM" at bounding box center [851, 312] width 34 height 16
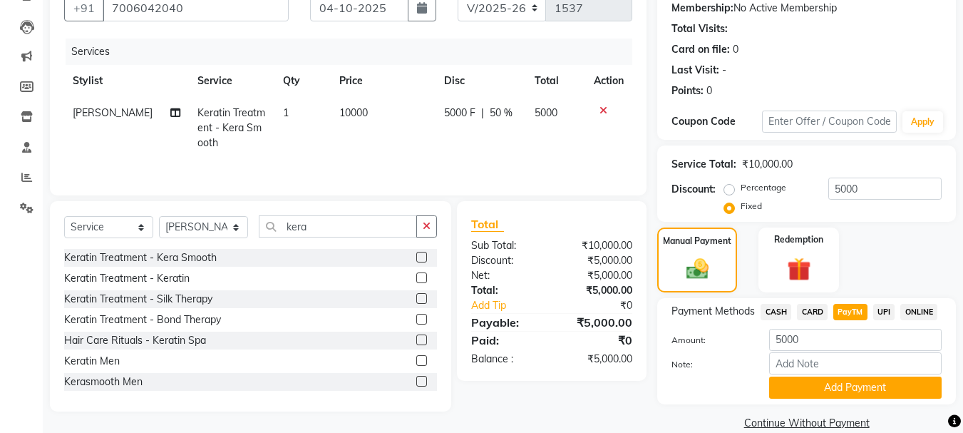
scroll to position [160, 0]
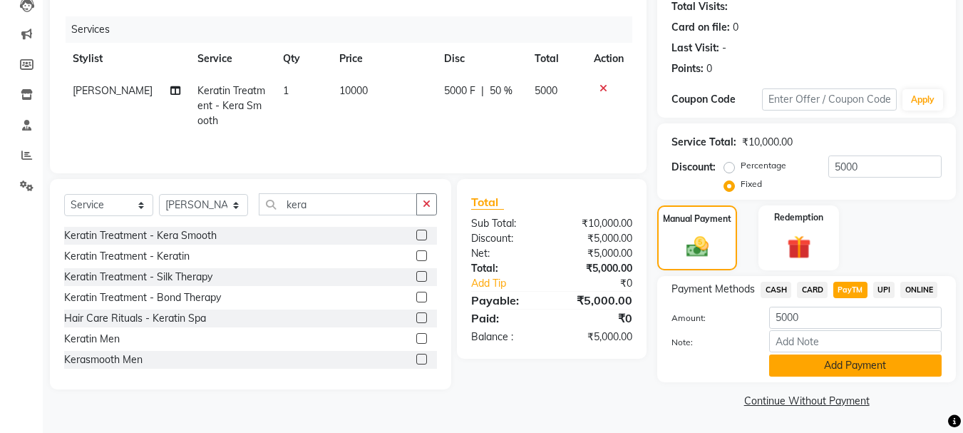
click at [851, 374] on button "Add Payment" at bounding box center [855, 365] width 173 height 22
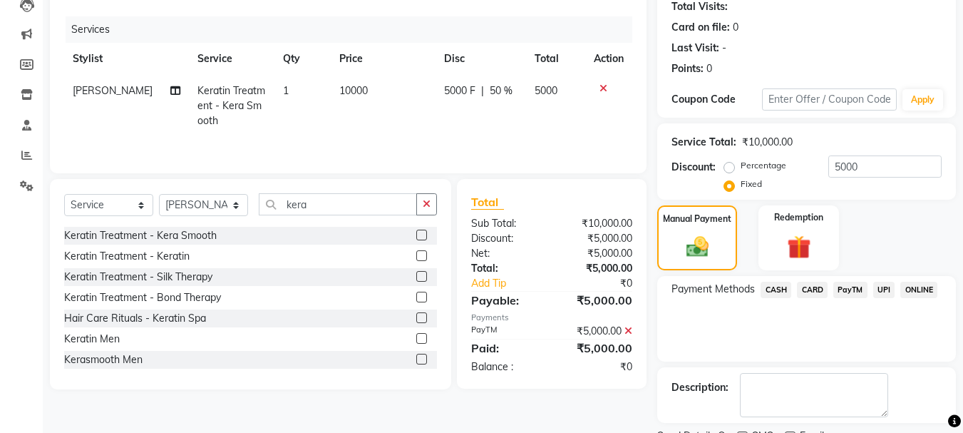
scroll to position [220, 0]
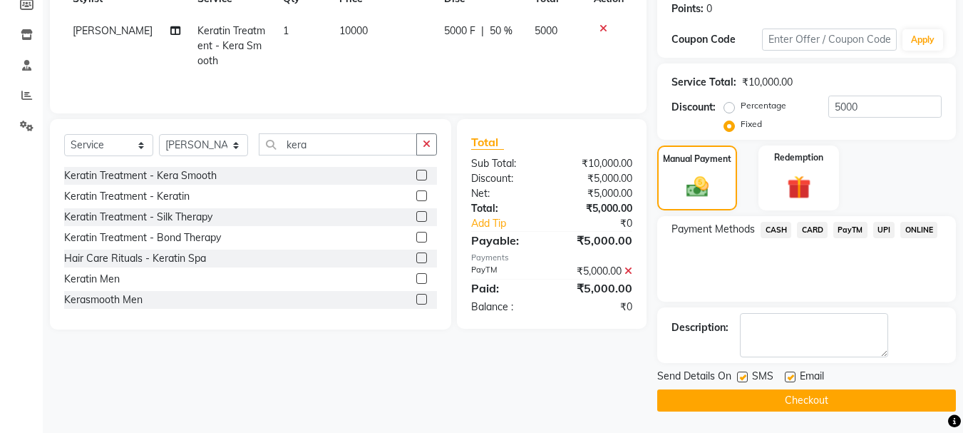
click at [851, 394] on button "Checkout" at bounding box center [806, 400] width 299 height 22
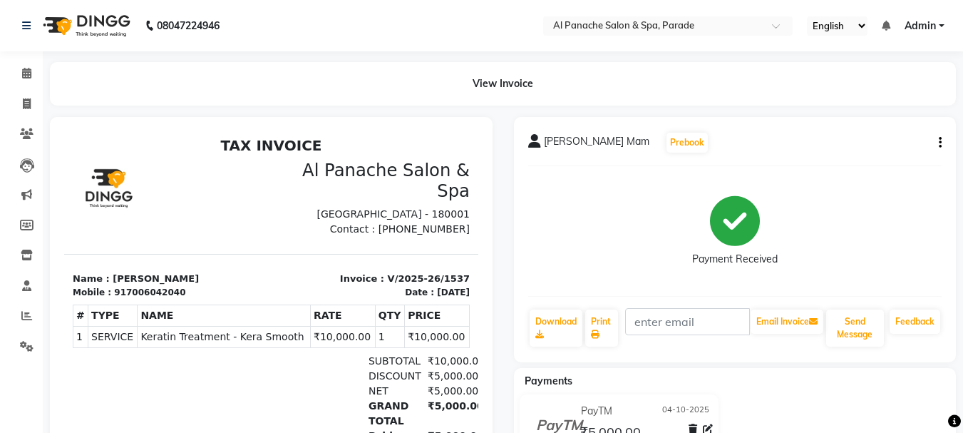
click at [851, 394] on div "PayTM 04-10-2025 ₹5,000.00 Added on 04-10-2025" at bounding box center [735, 428] width 464 height 68
click at [26, 101] on icon at bounding box center [27, 103] width 8 height 11
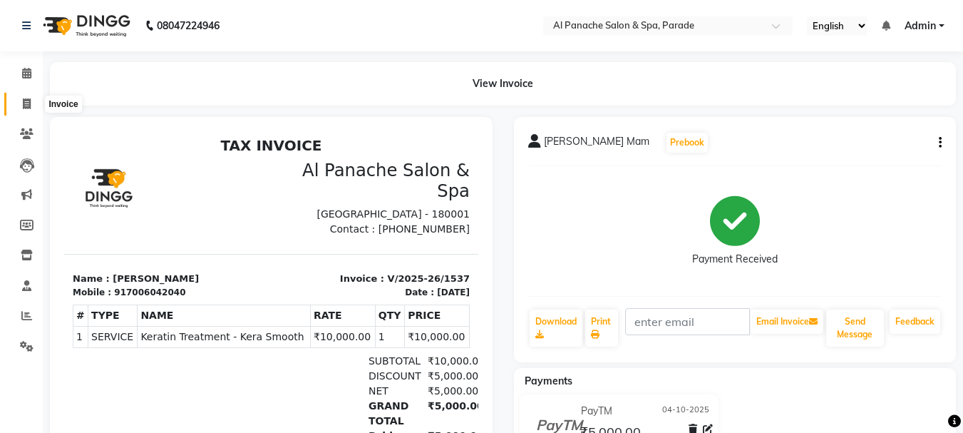
select select "service"
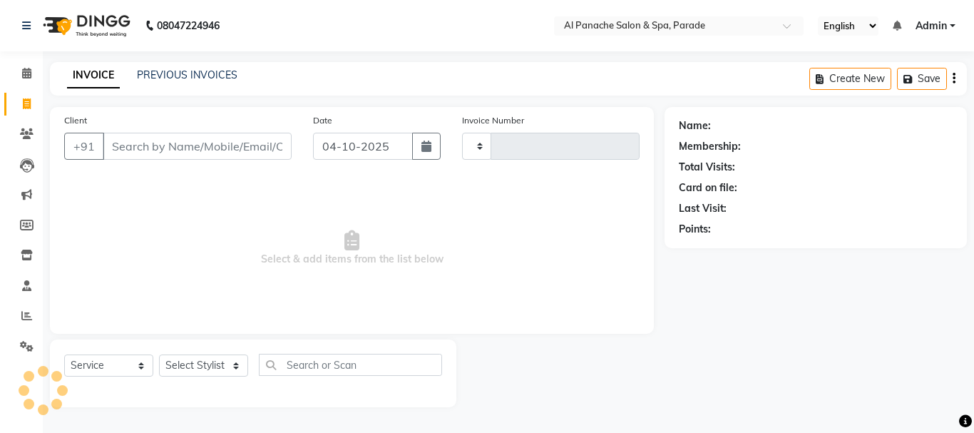
type input "1538"
select select "463"
click at [143, 142] on input "Client" at bounding box center [197, 146] width 189 height 27
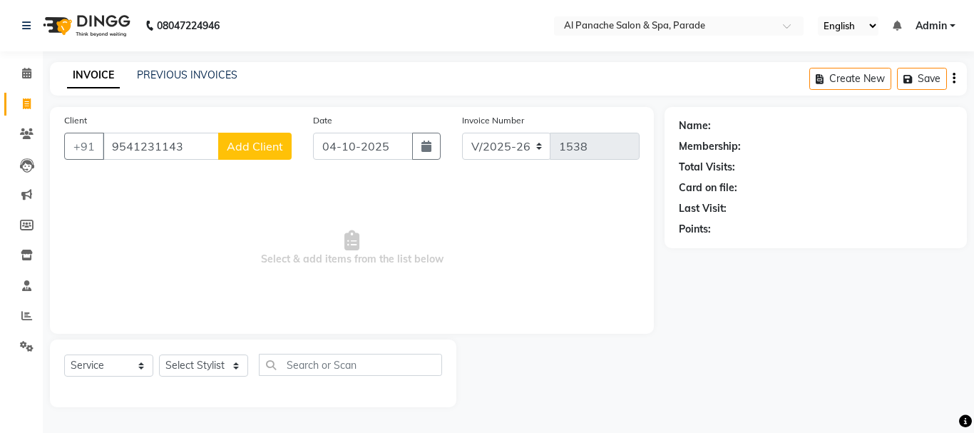
type input "9541231143"
click at [277, 148] on span "Add Client" at bounding box center [255, 146] width 56 height 14
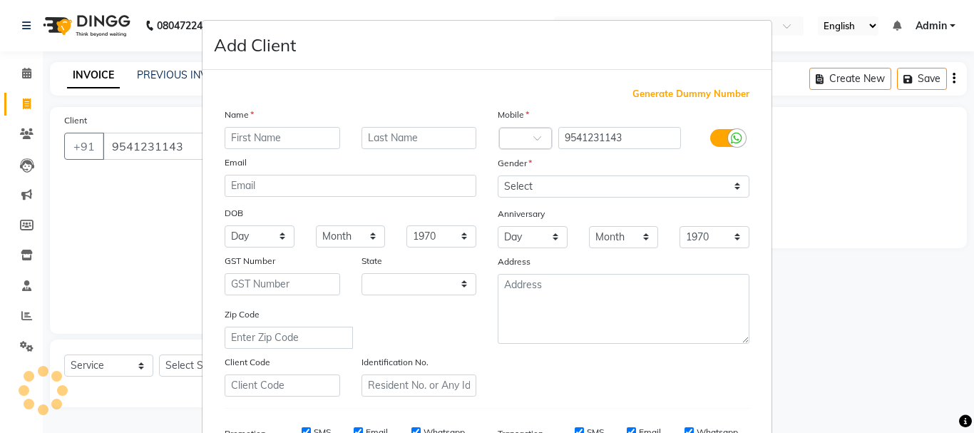
select select "15"
click at [271, 147] on input "text" at bounding box center [283, 138] width 116 height 22
type input "Preety"
click at [372, 129] on input "text" at bounding box center [420, 138] width 116 height 22
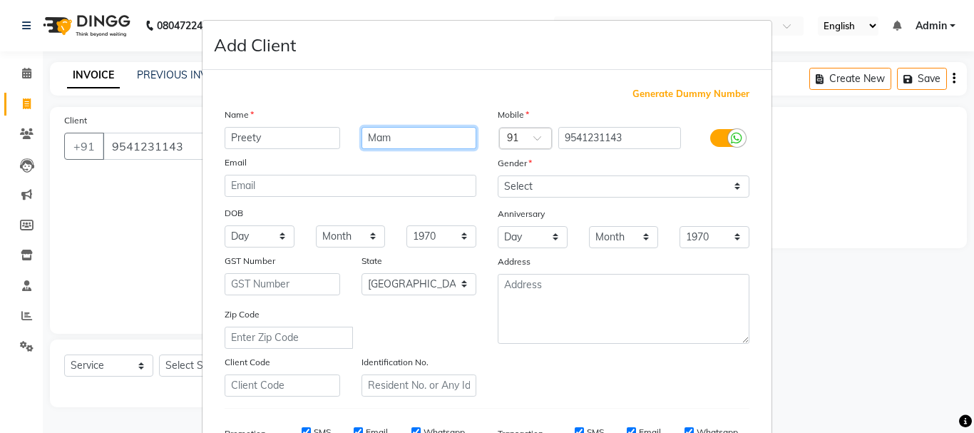
type input "Mam"
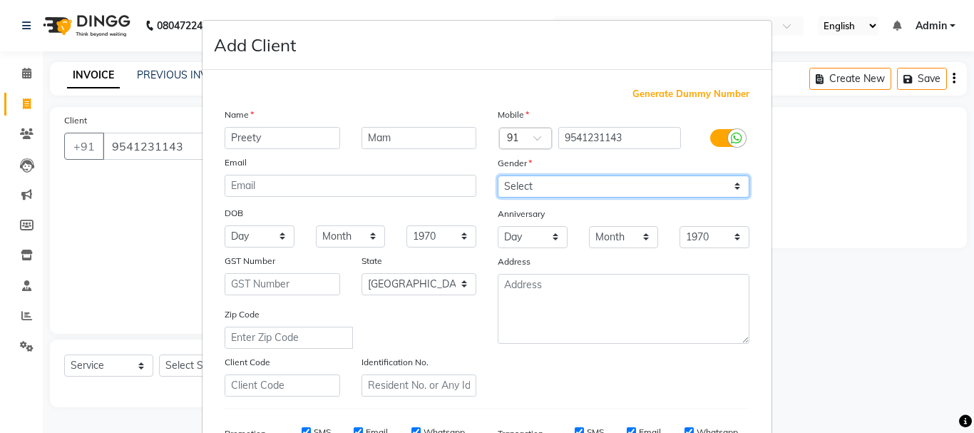
drag, startPoint x: 512, startPoint y: 178, endPoint x: 513, endPoint y: 239, distance: 61.3
click at [513, 239] on div "Mobile Country Code × 91 9541231143 Gender Select Male Female Other Prefer Not …" at bounding box center [623, 252] width 273 height 290
select select "female"
click at [498, 175] on select "Select Male Female Other Prefer Not To Say" at bounding box center [624, 186] width 252 height 22
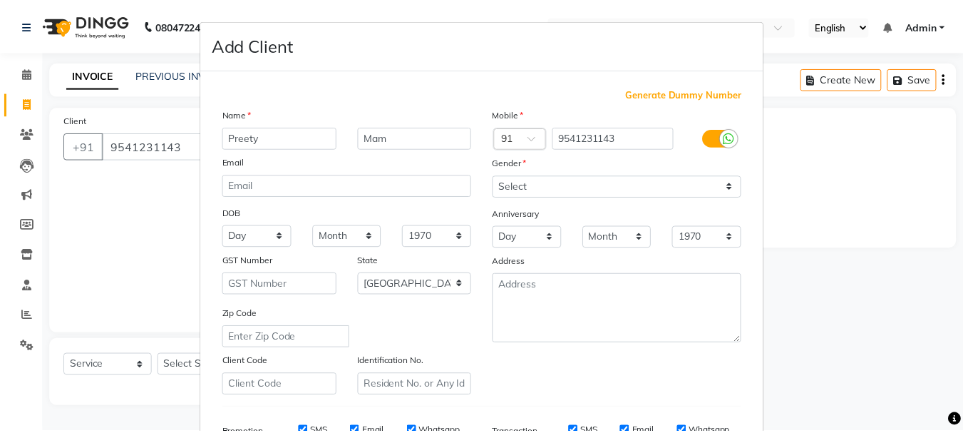
scroll to position [225, 0]
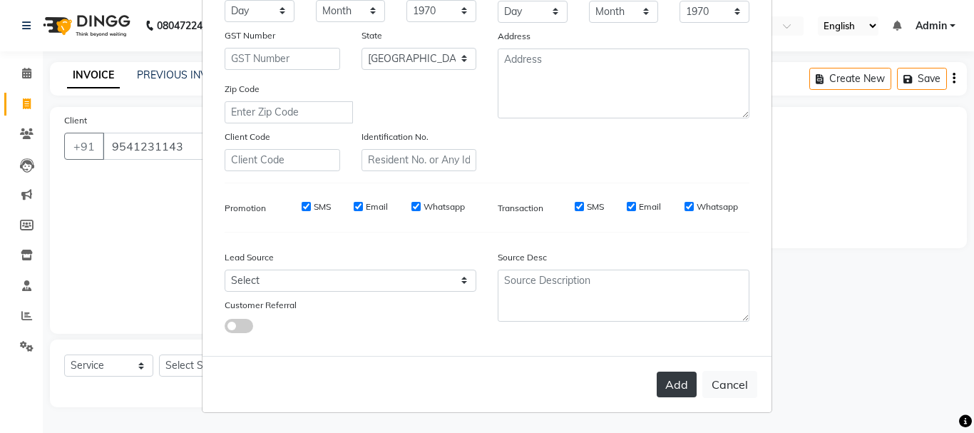
click at [680, 389] on button "Add" at bounding box center [677, 385] width 40 height 26
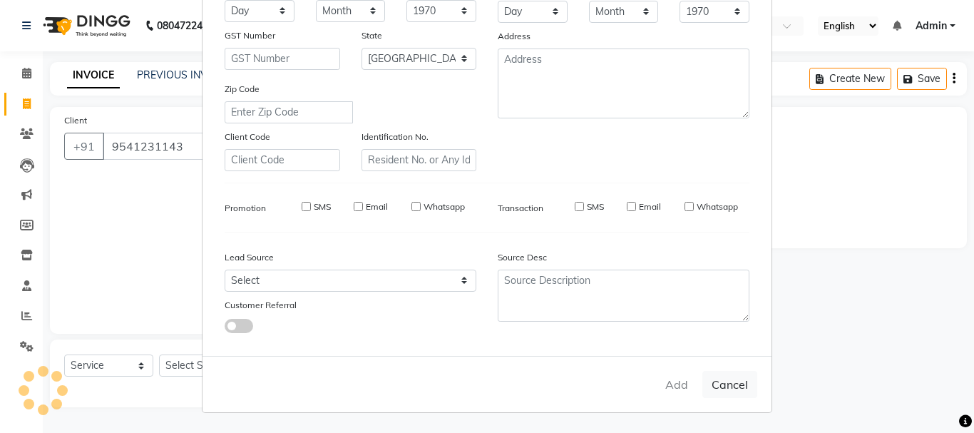
select select
select select "null"
select select
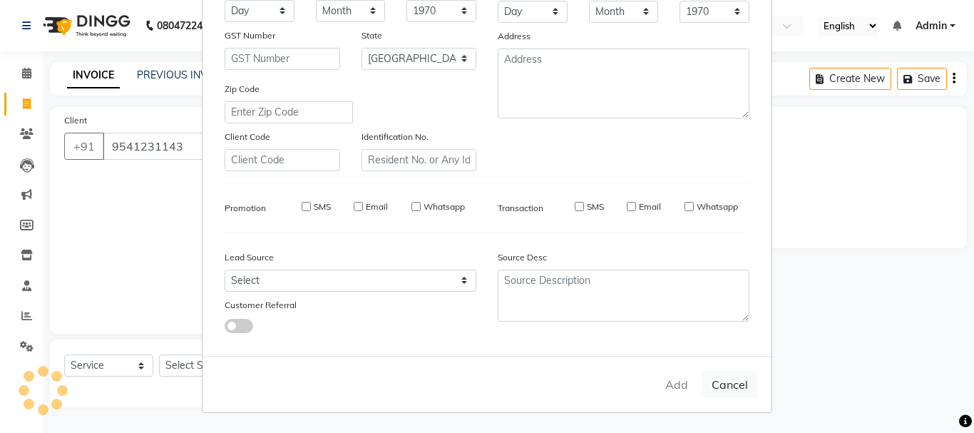
select select
checkbox input "false"
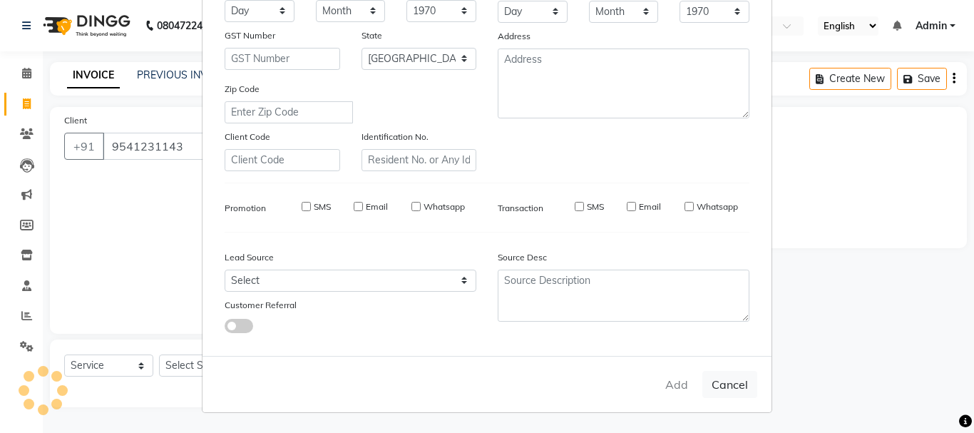
checkbox input "false"
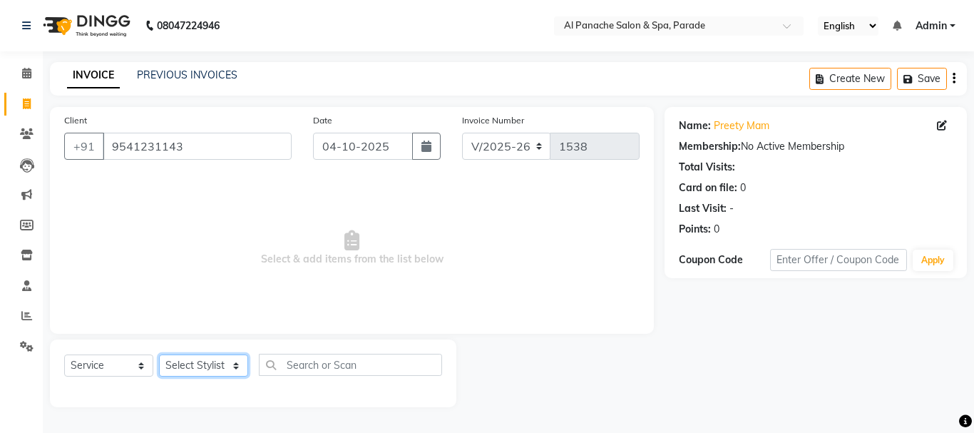
click at [234, 362] on select "Select Stylist AMAN Anu Bhumi Karan Komal MANAGER Nitin RAJVEER SEEMA SNEHA Sun…" at bounding box center [203, 365] width 89 height 22
select select "6416"
click at [159, 354] on select "Select Stylist AMAN Anu Bhumi Karan Komal MANAGER Nitin RAJVEER SEEMA SNEHA Sun…" at bounding box center [203, 365] width 89 height 22
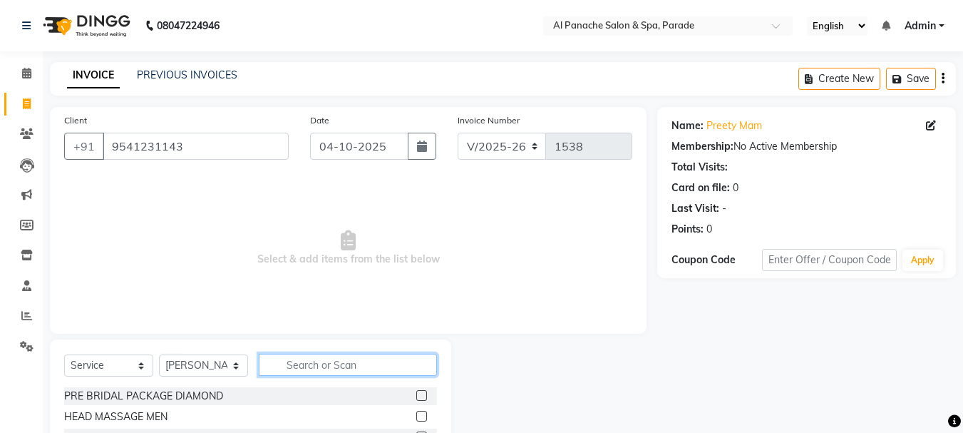
click at [316, 367] on input "text" at bounding box center [348, 365] width 178 height 22
type input "global"
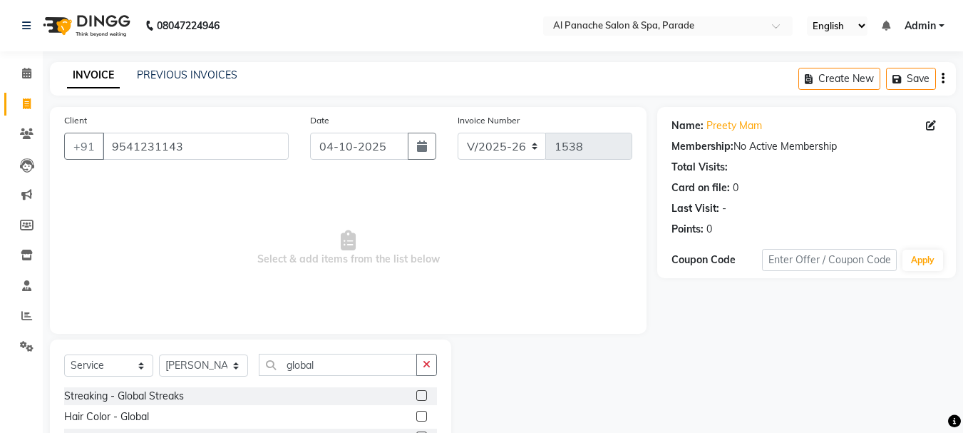
click at [422, 390] on label at bounding box center [421, 395] width 11 height 11
click at [422, 391] on input "checkbox" at bounding box center [420, 395] width 9 height 9
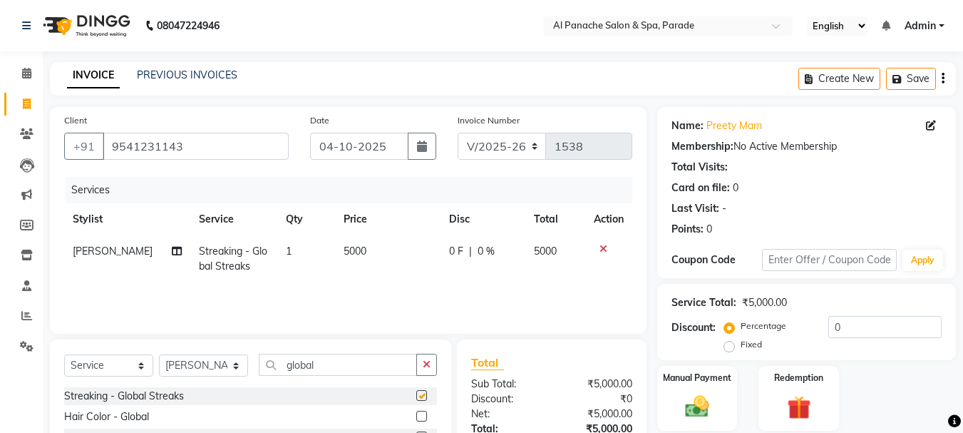
checkbox input "false"
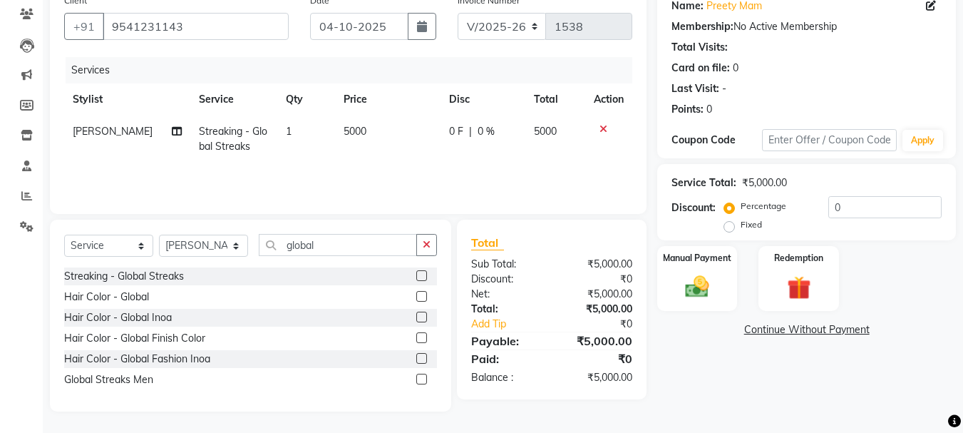
click at [741, 229] on label "Fixed" at bounding box center [751, 224] width 21 height 13
click at [733, 229] on input "Fixed" at bounding box center [732, 225] width 10 height 10
radio input "true"
click at [852, 214] on input "0" at bounding box center [885, 207] width 113 height 22
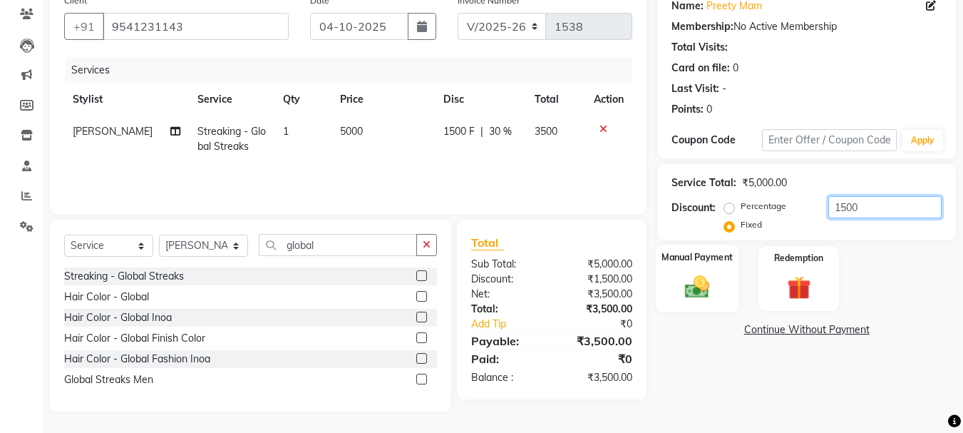
type input "1500"
click at [677, 279] on img at bounding box center [697, 286] width 40 height 29
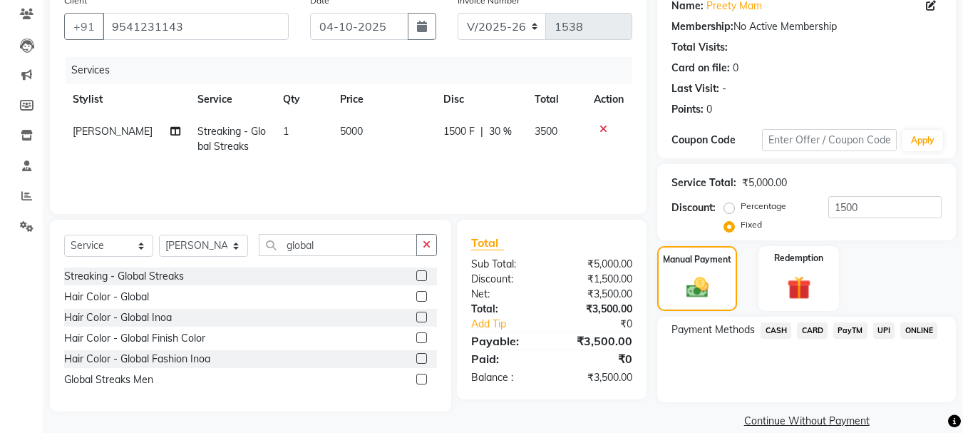
click at [841, 325] on span "PayTM" at bounding box center [851, 330] width 34 height 16
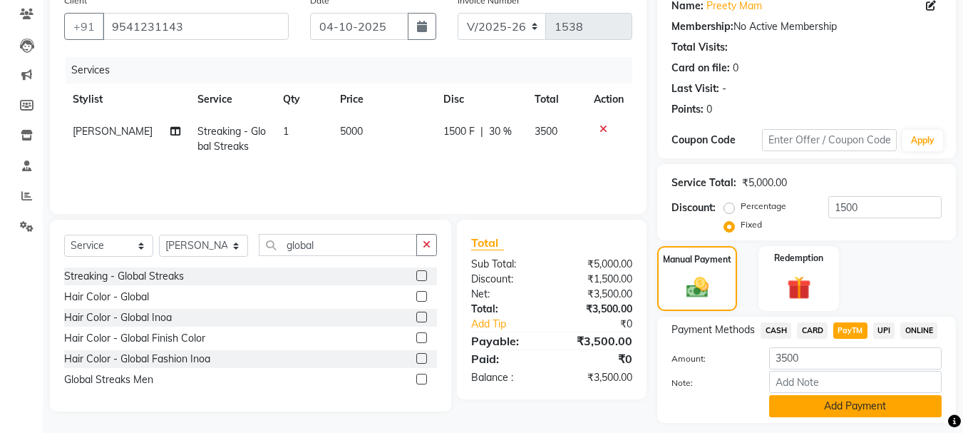
click at [812, 405] on button "Add Payment" at bounding box center [855, 406] width 173 height 22
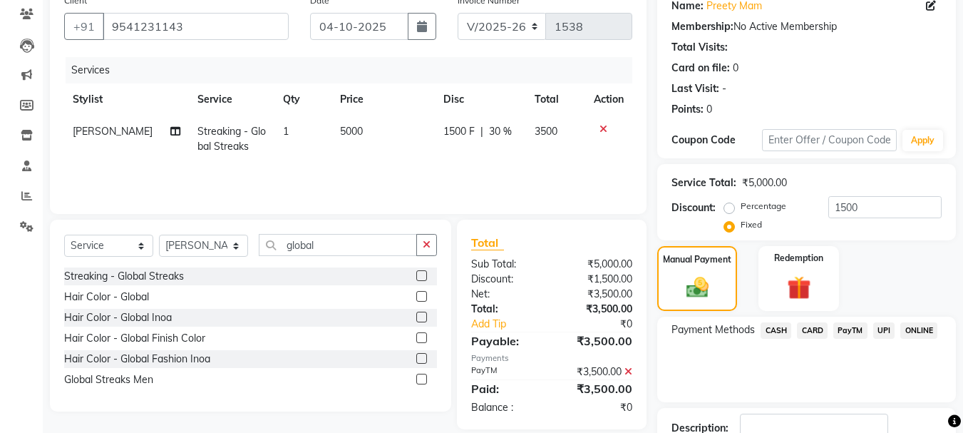
scroll to position [220, 0]
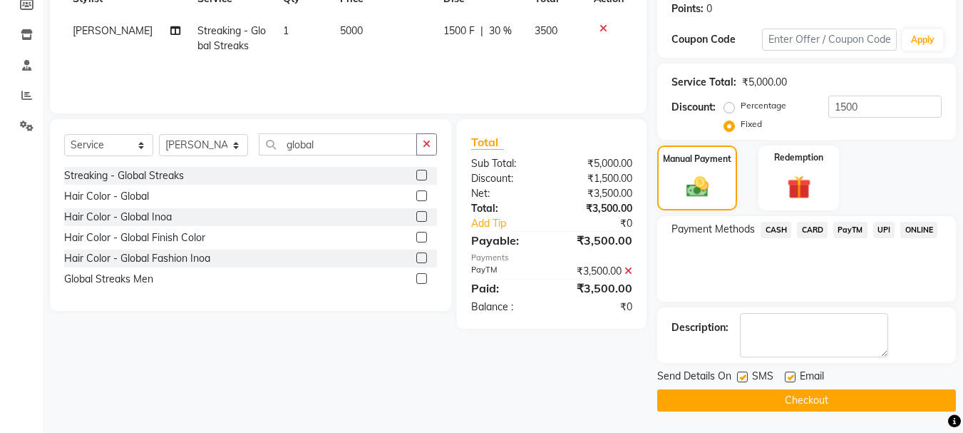
click at [812, 402] on button "Checkout" at bounding box center [806, 400] width 299 height 22
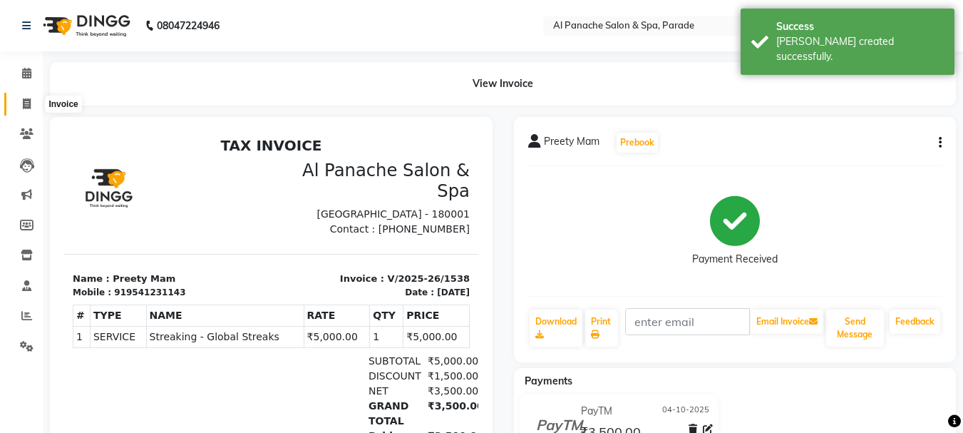
click at [17, 103] on span at bounding box center [26, 104] width 25 height 16
select select "service"
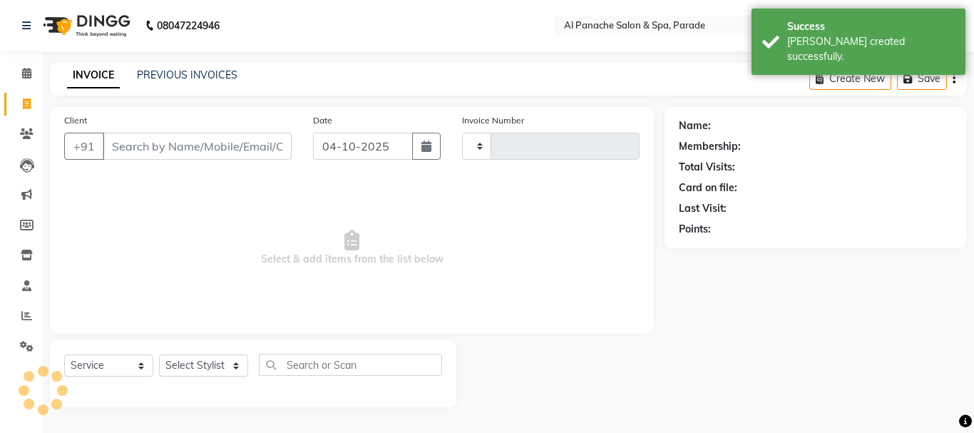
type input "1539"
select select "463"
click at [22, 71] on icon at bounding box center [26, 73] width 9 height 11
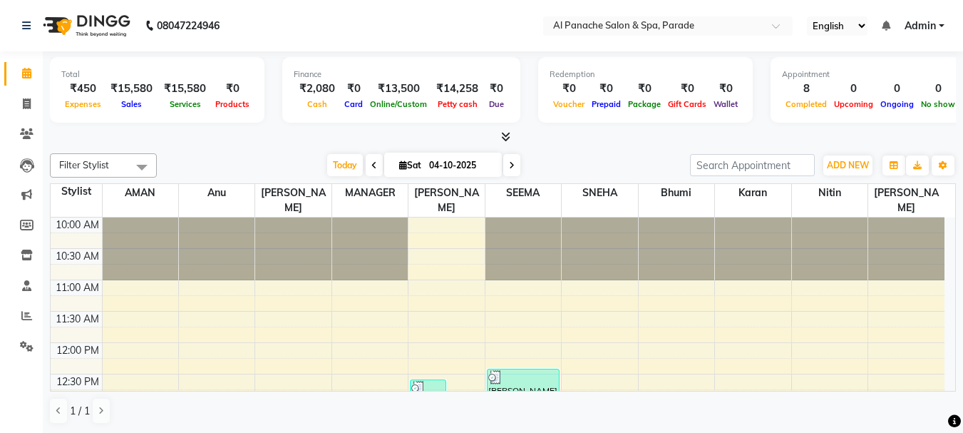
click at [217, 151] on div "Filter Stylist Select All AMAN Anu Komal MANAGER RAJVEER SEEMA SNEHA Bhumi Kara…" at bounding box center [503, 289] width 906 height 282
